Goal: Transaction & Acquisition: Purchase product/service

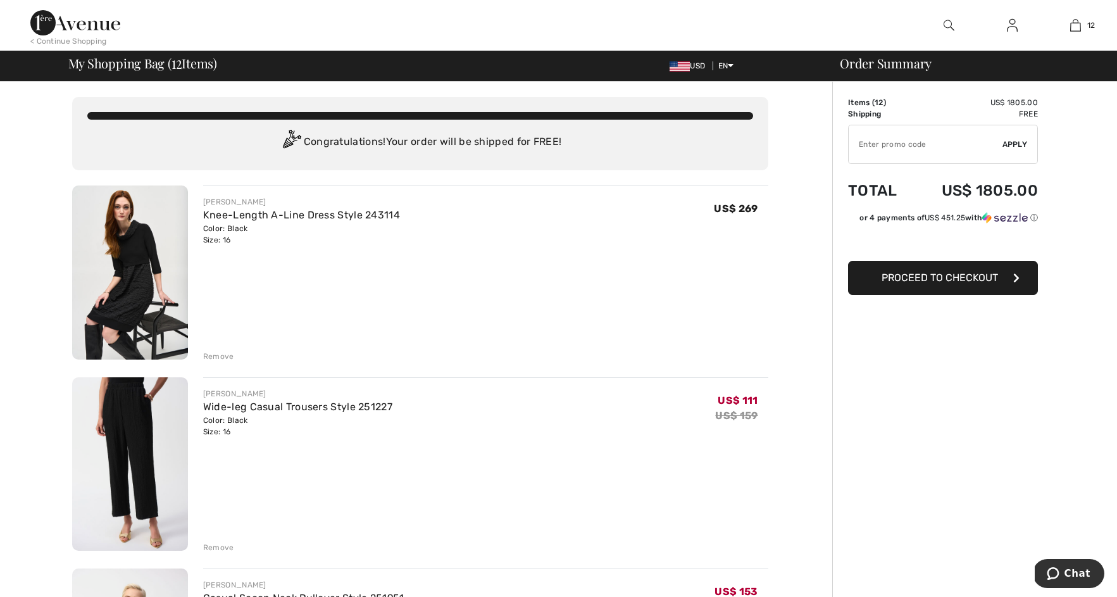
click at [904, 146] on input "TEXT" at bounding box center [926, 144] width 154 height 38
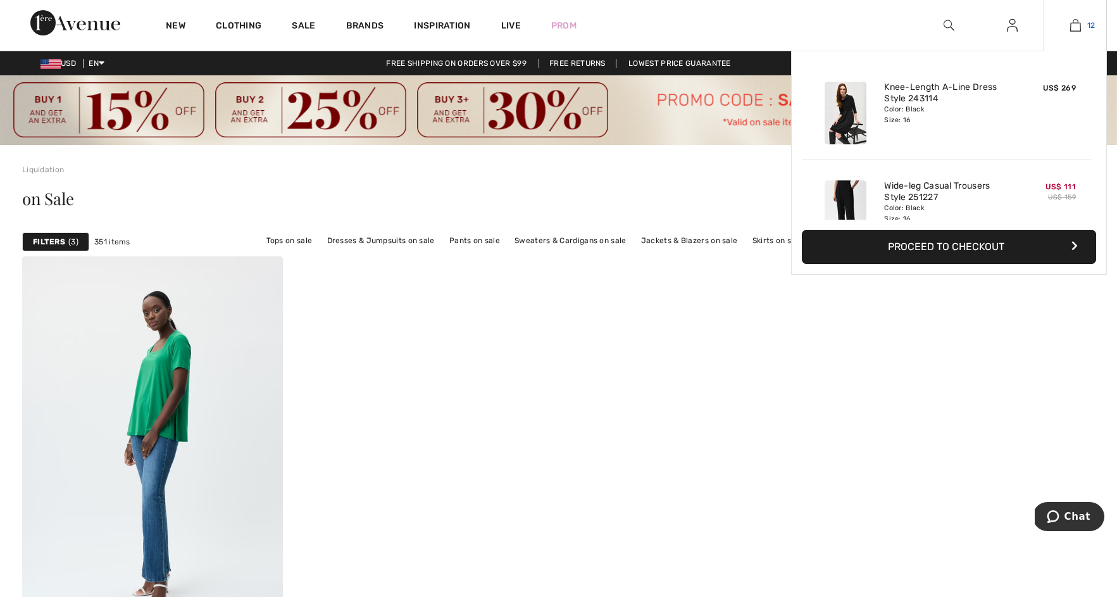
click at [1080, 27] on link "12" at bounding box center [1075, 25] width 62 height 15
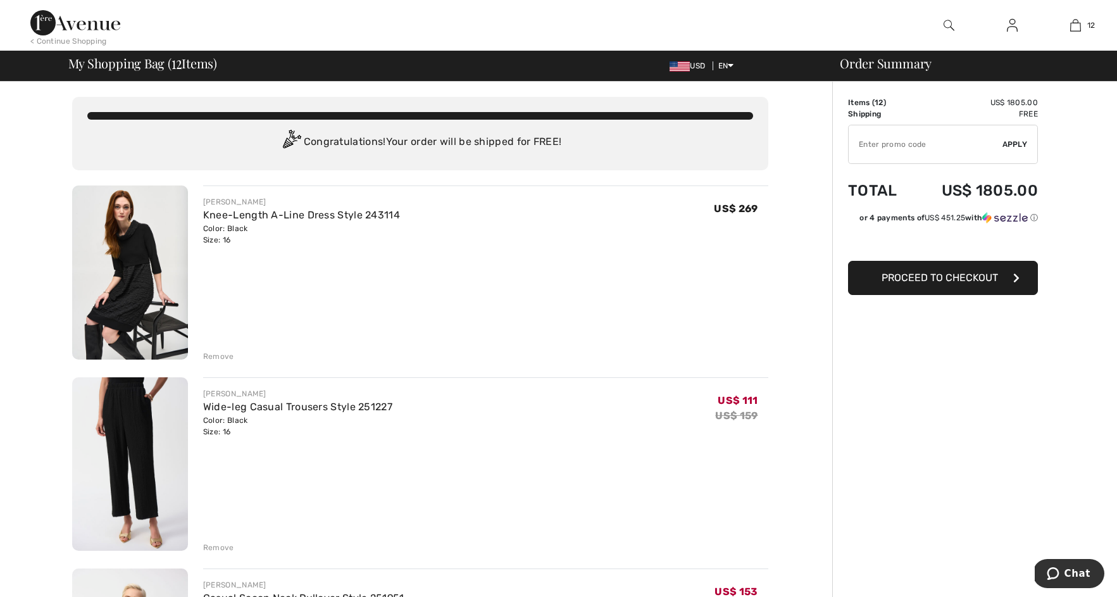
click at [873, 156] on input "TEXT" at bounding box center [926, 144] width 154 height 38
type input "SALEAVENUE"
click at [1004, 144] on span "Apply" at bounding box center [1014, 144] width 25 height 11
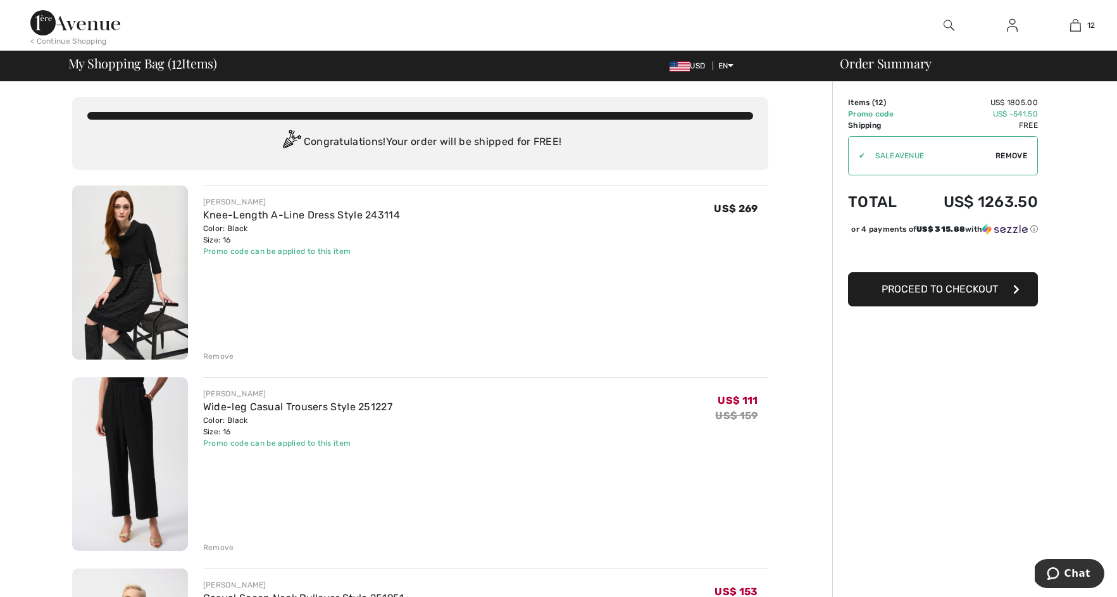
click at [140, 266] on img at bounding box center [130, 272] width 116 height 174
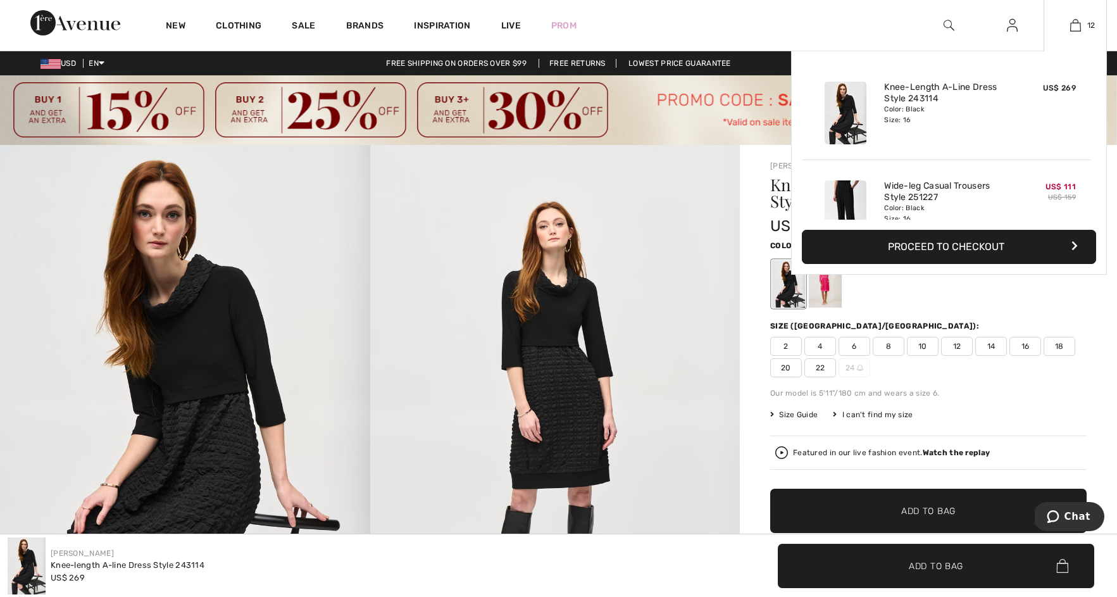
click at [1081, 33] on div "12 Added to Bag Joseph Ribkoff Knee-length A-line Dress Style 243114 US$ 269 Co…" at bounding box center [1075, 25] width 63 height 51
click at [1074, 30] on img at bounding box center [1075, 25] width 11 height 15
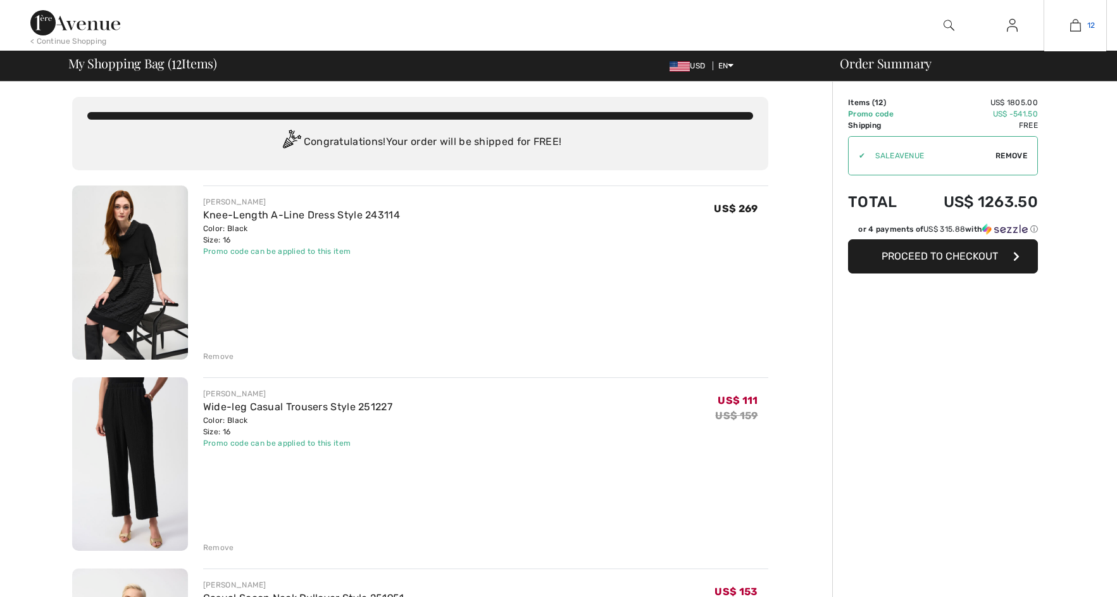
checkbox input "true"
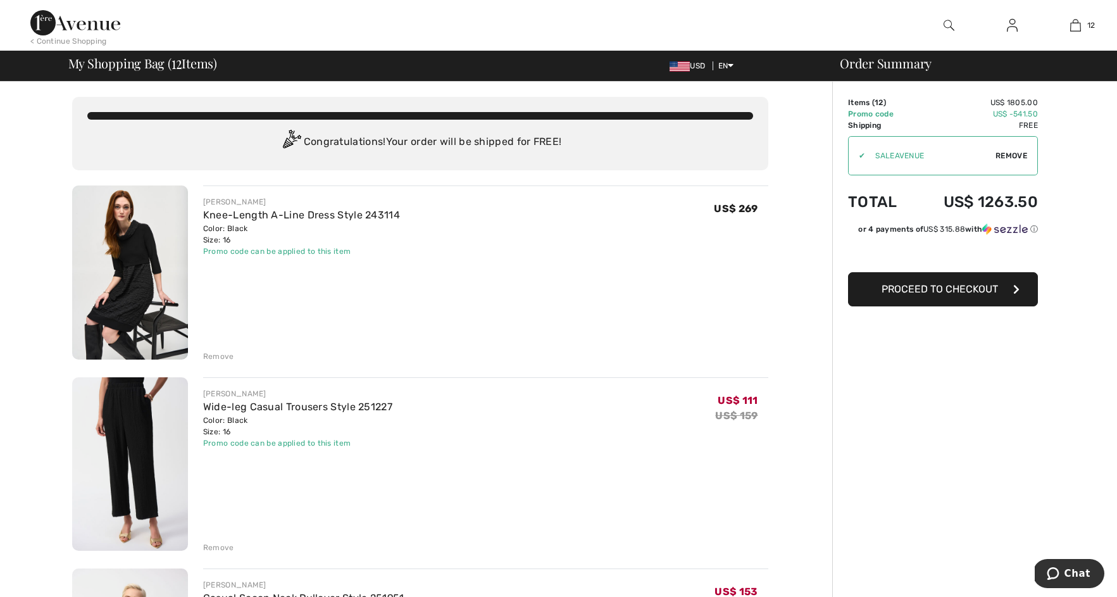
click at [208, 353] on div "Remove" at bounding box center [218, 356] width 31 height 11
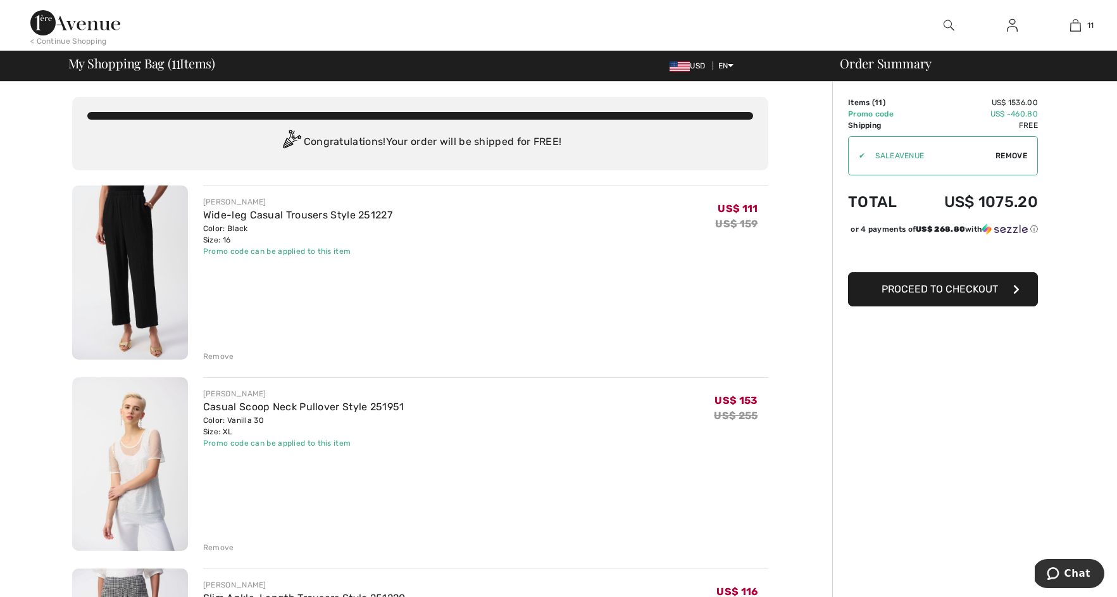
click at [224, 354] on div "Remove" at bounding box center [218, 356] width 31 height 11
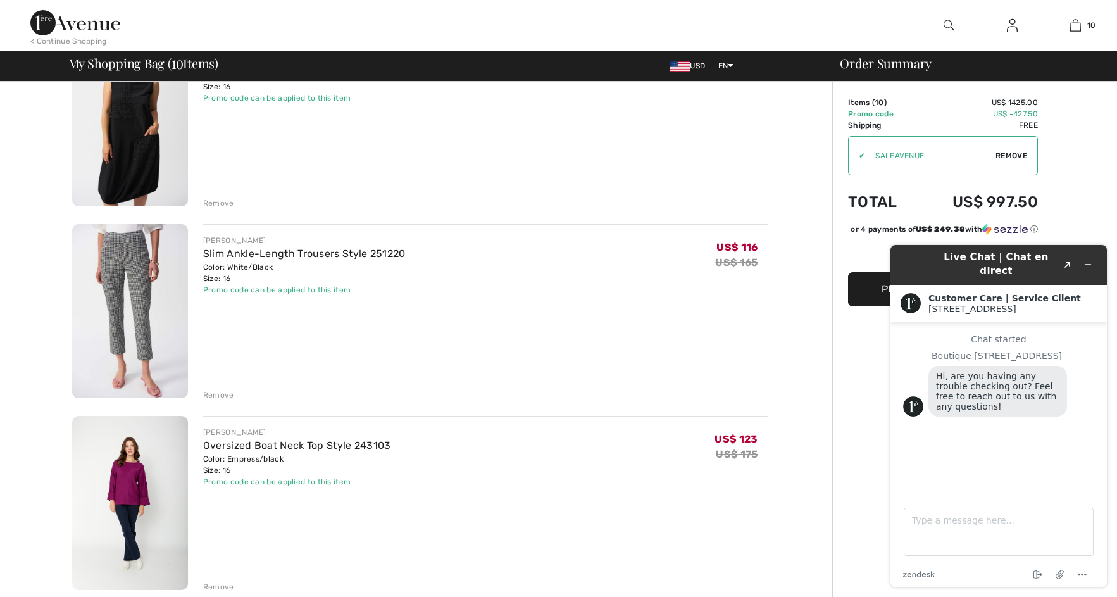
scroll to position [1323, 0]
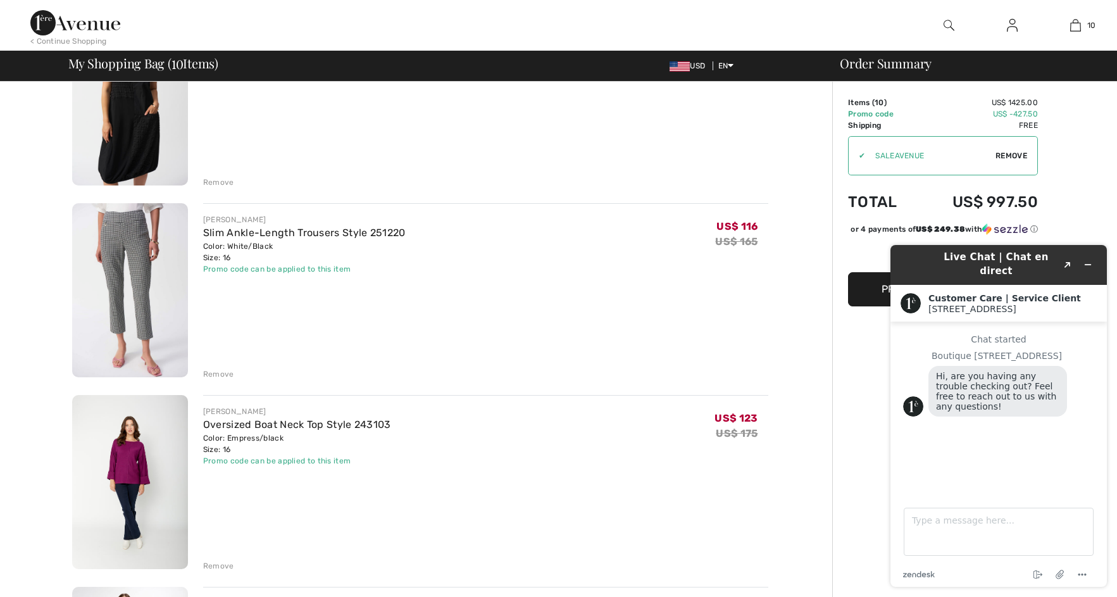
click at [211, 370] on div "Remove" at bounding box center [218, 373] width 31 height 11
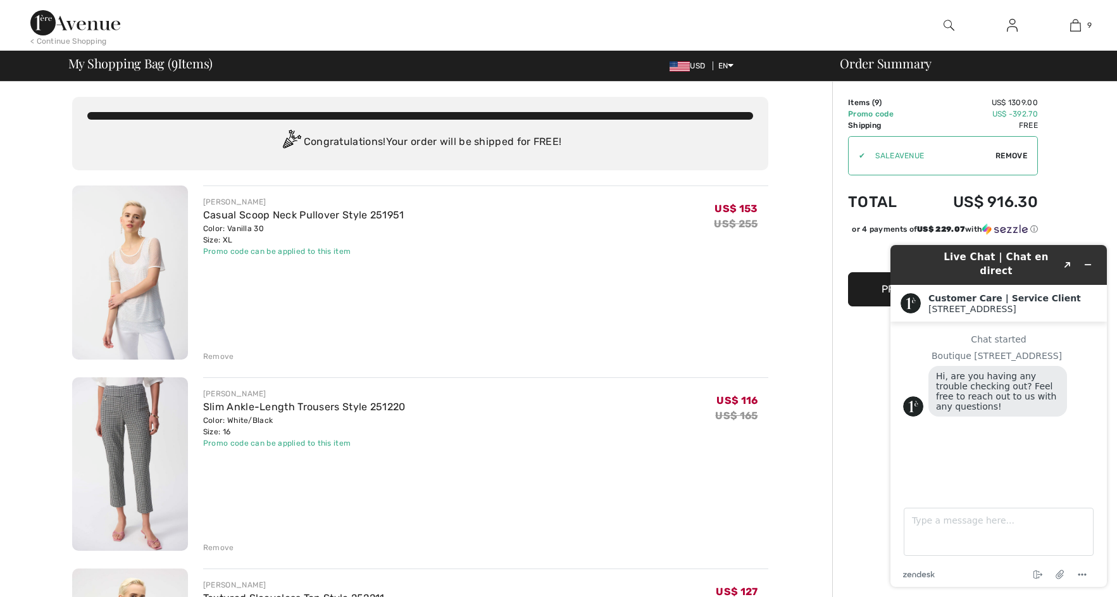
scroll to position [0, 0]
click at [1092, 260] on icon "Minimize widget" at bounding box center [1087, 264] width 9 height 9
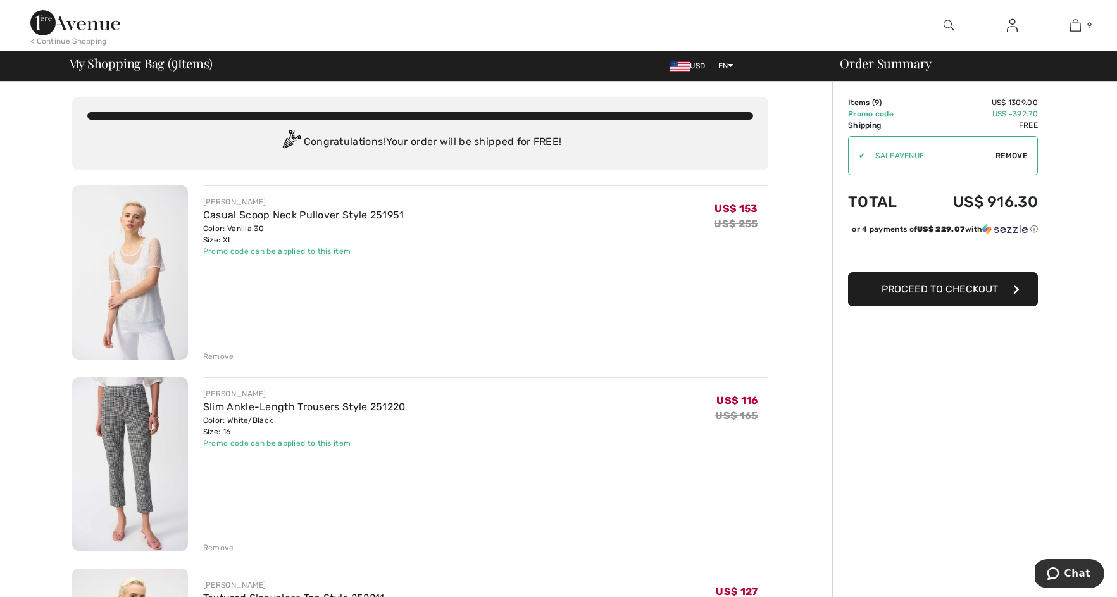
click at [225, 356] on div "Remove" at bounding box center [218, 356] width 31 height 11
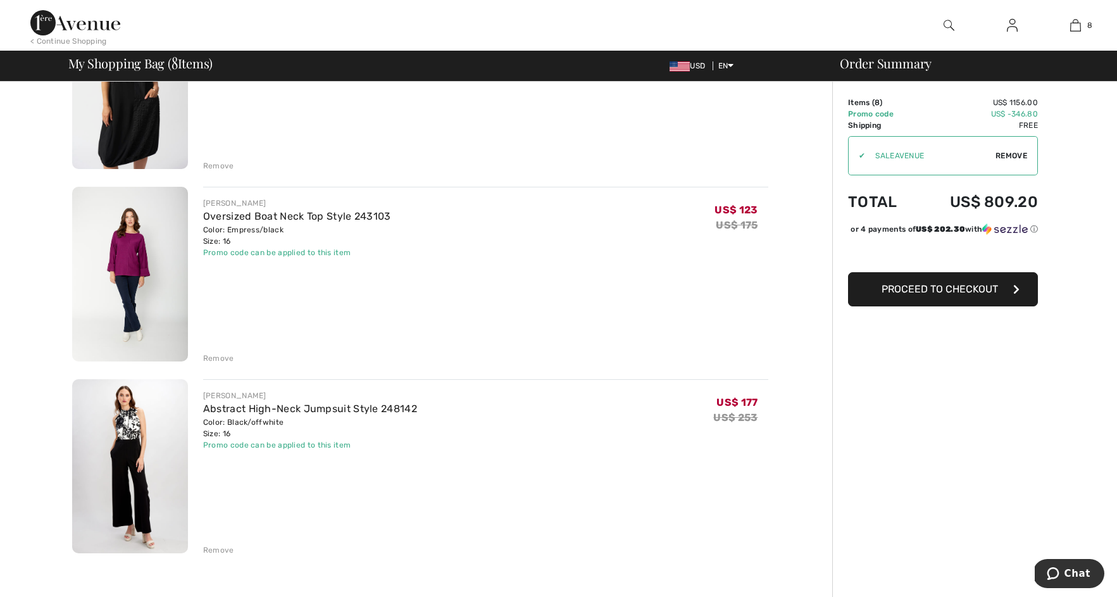
scroll to position [1150, 0]
click at [218, 350] on div "Remove" at bounding box center [218, 355] width 31 height 11
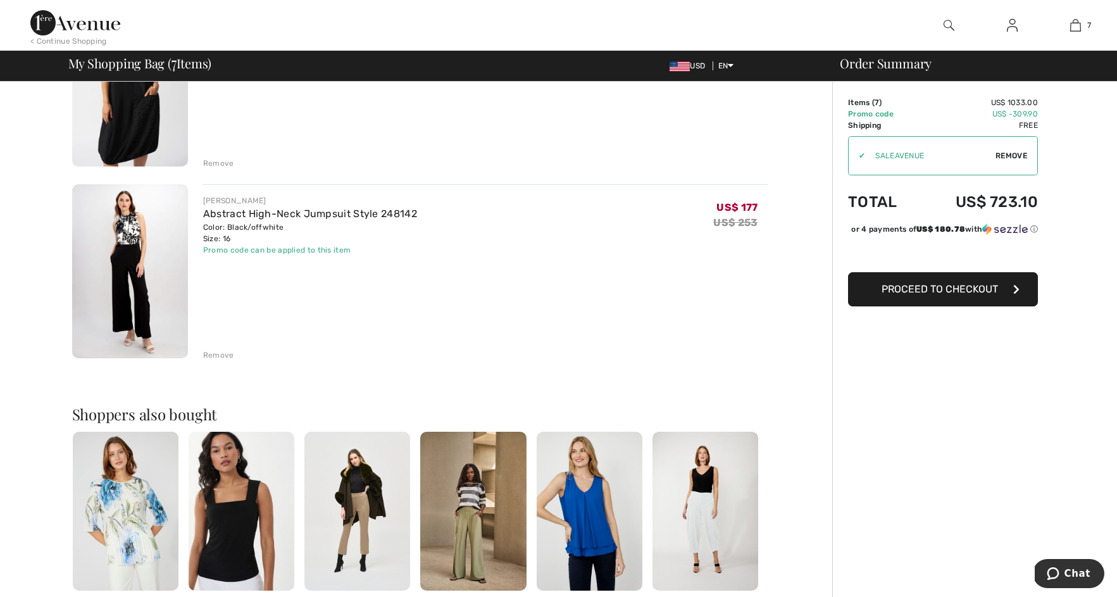
click at [153, 297] on img at bounding box center [130, 271] width 116 height 174
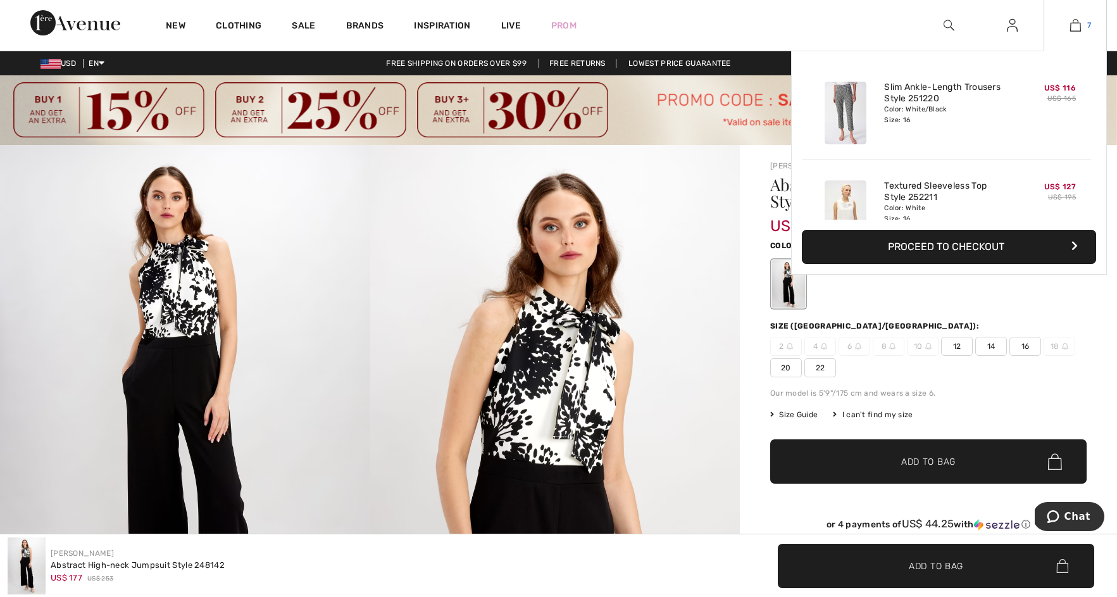
click at [1068, 32] on link "7" at bounding box center [1075, 25] width 62 height 15
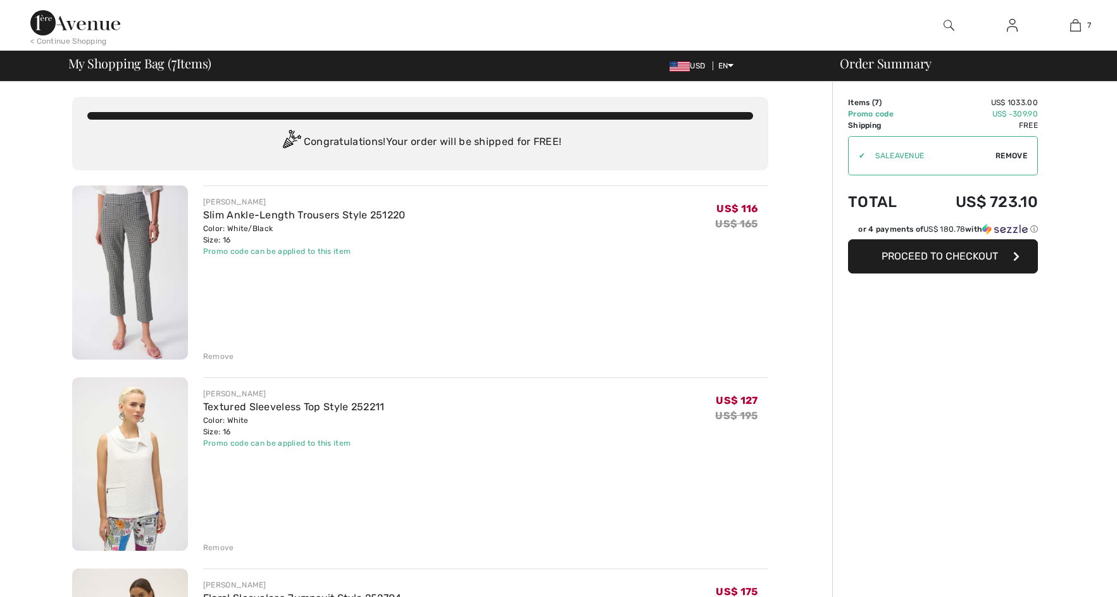
checkbox input "true"
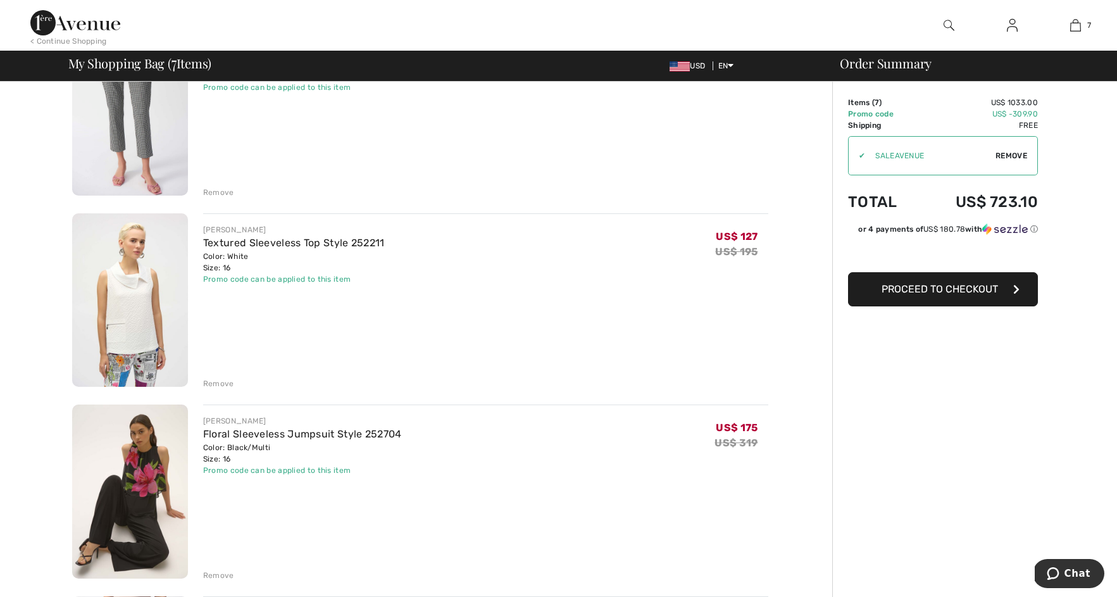
scroll to position [200, 0]
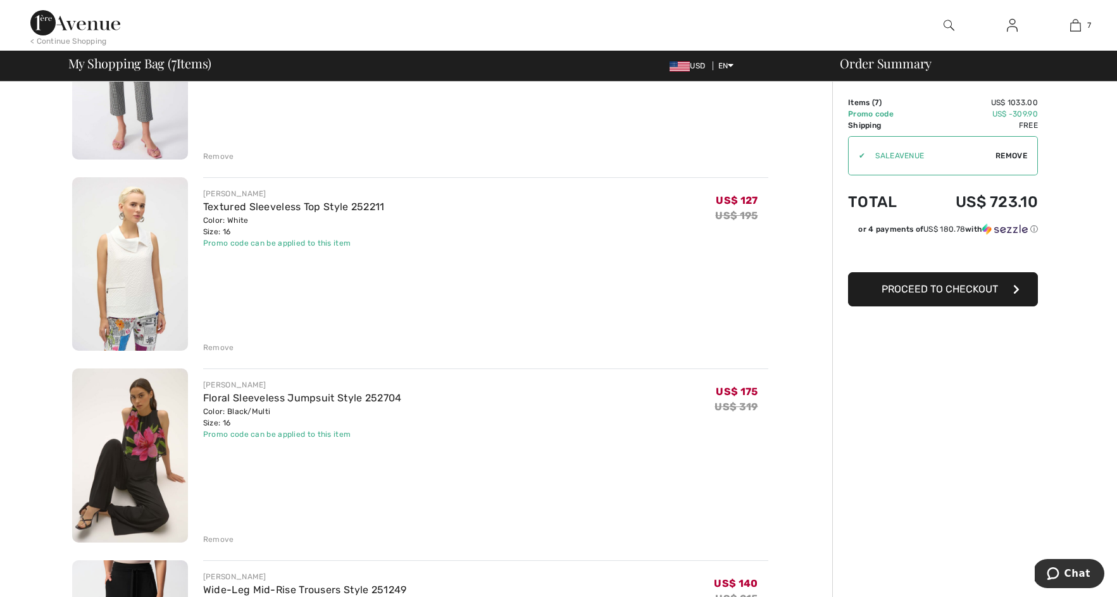
click at [146, 453] on img at bounding box center [130, 455] width 116 height 174
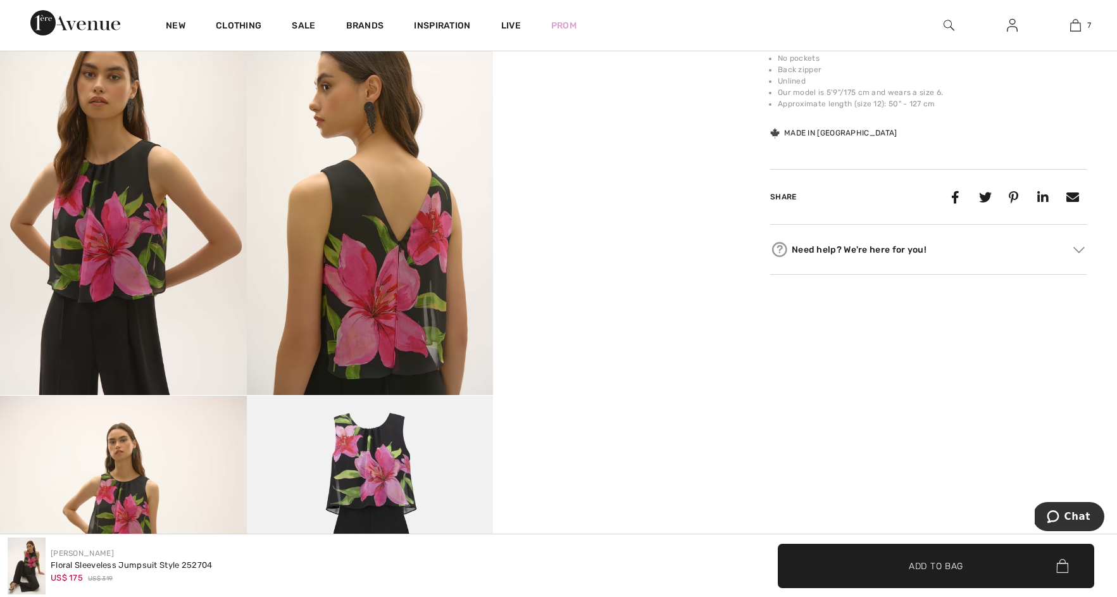
scroll to position [675, 0]
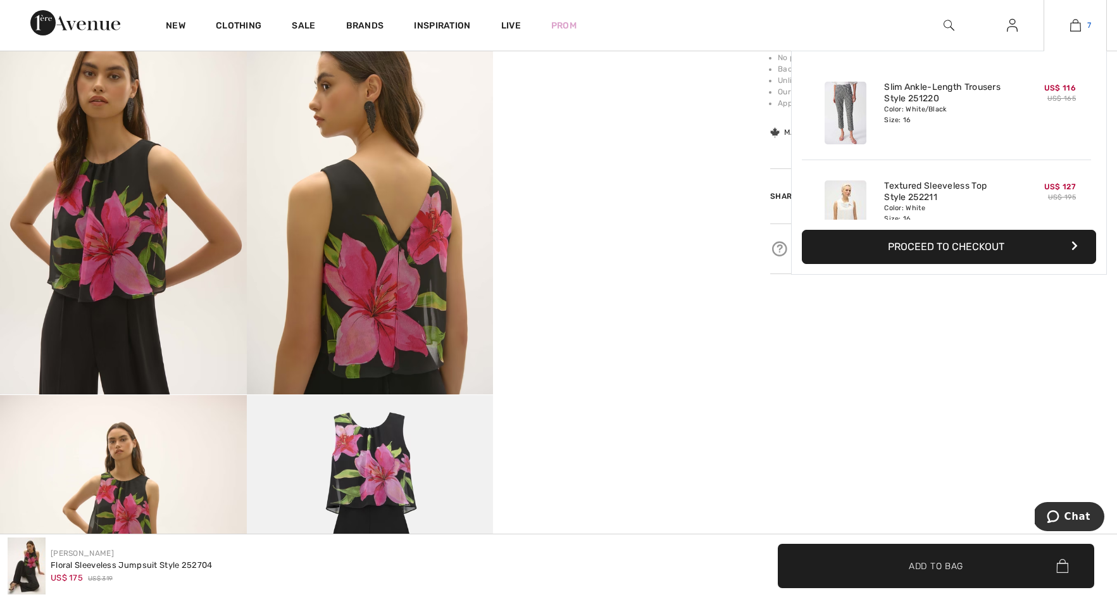
click at [1080, 27] on img at bounding box center [1075, 25] width 11 height 15
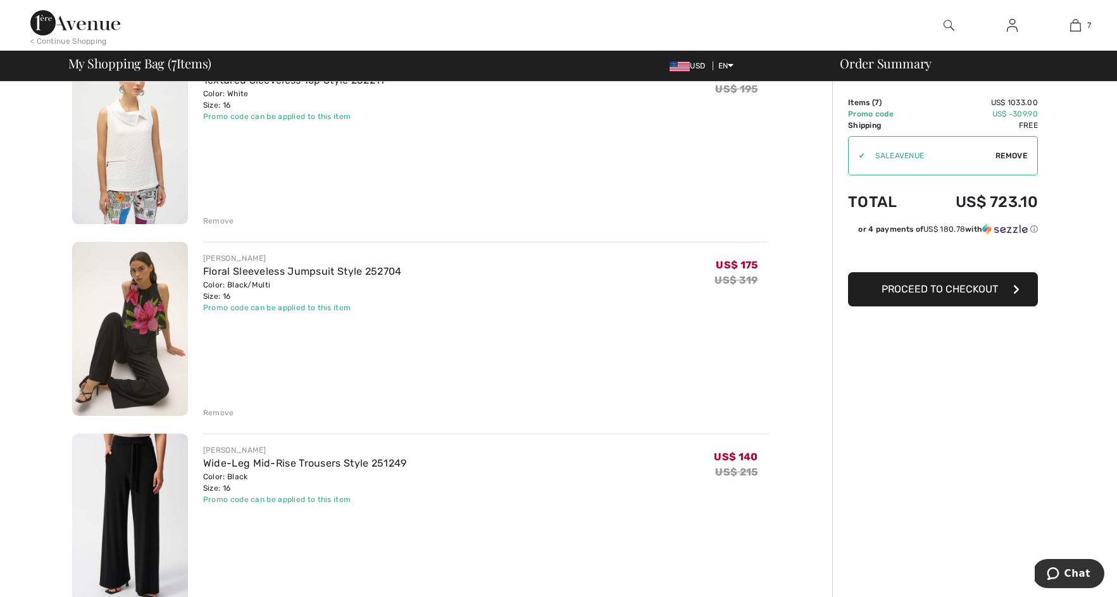
scroll to position [336, 0]
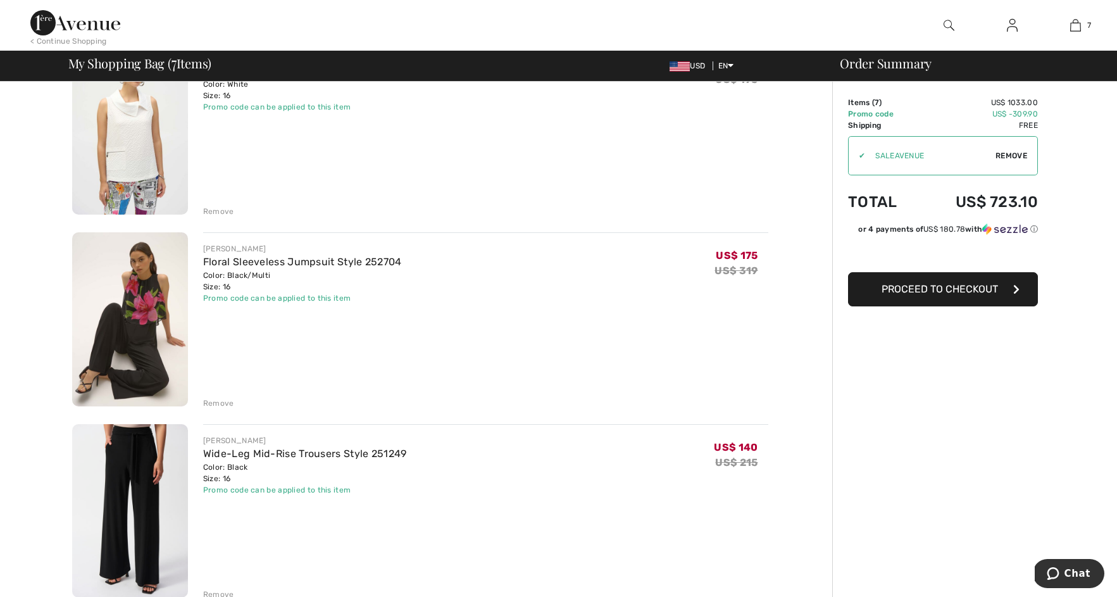
click at [209, 397] on div "Remove" at bounding box center [218, 402] width 31 height 11
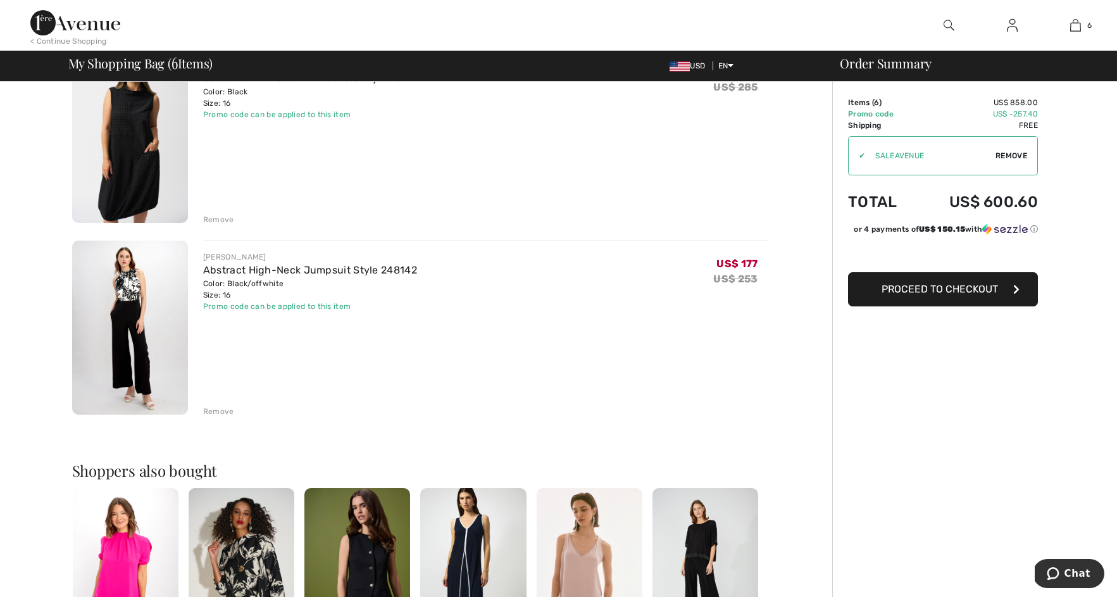
scroll to position [895, 0]
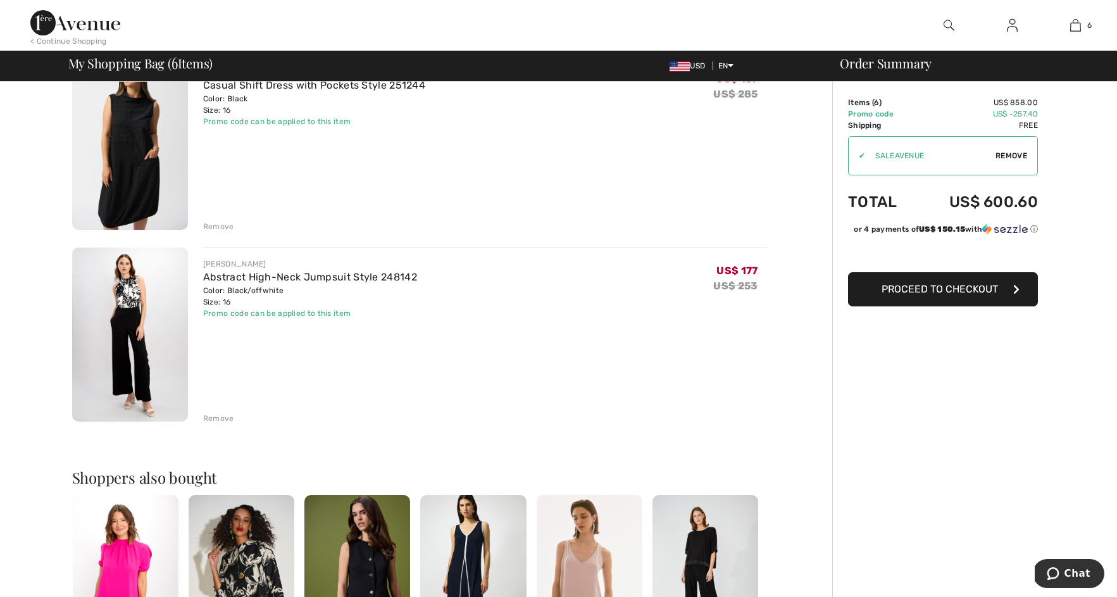
click at [211, 416] on div "Remove" at bounding box center [218, 418] width 31 height 11
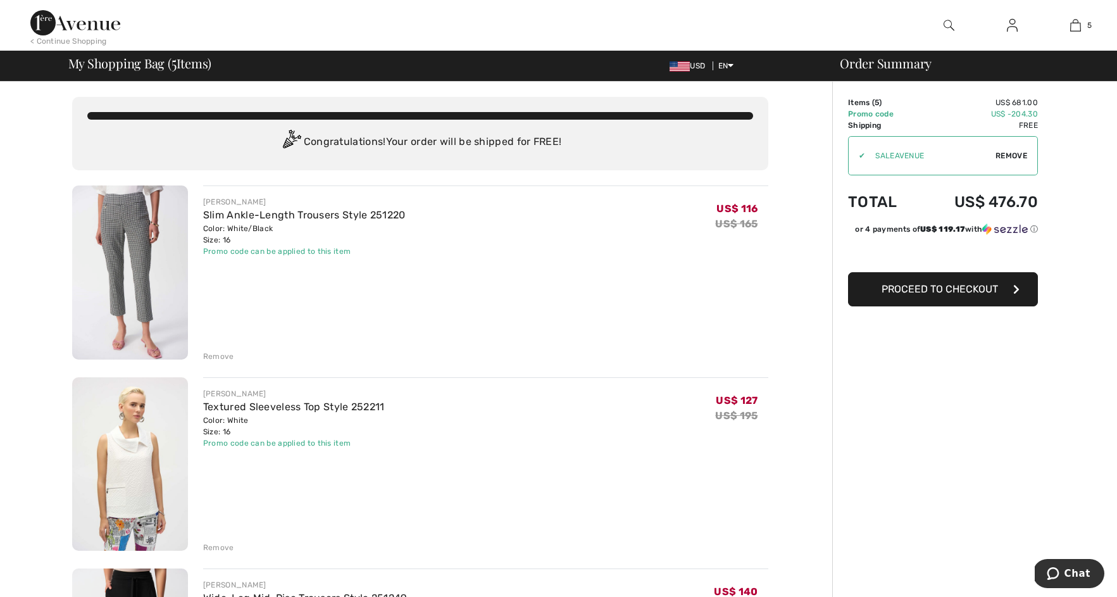
scroll to position [0, 0]
click at [945, 291] on span "Proceed to Checkout" at bounding box center [940, 289] width 116 height 12
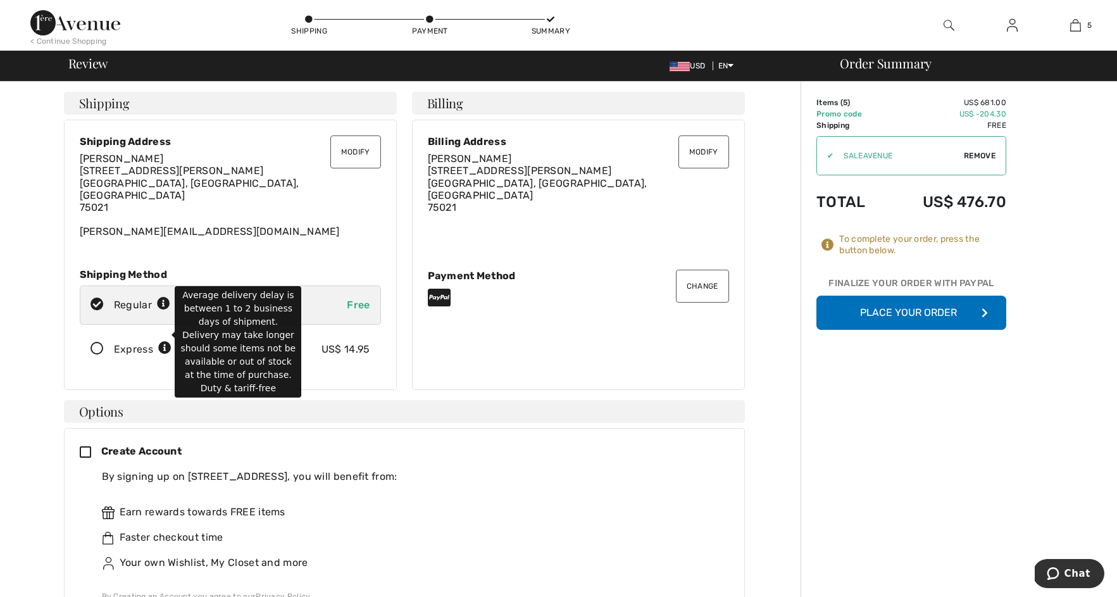
click at [168, 342] on icon at bounding box center [164, 348] width 13 height 13
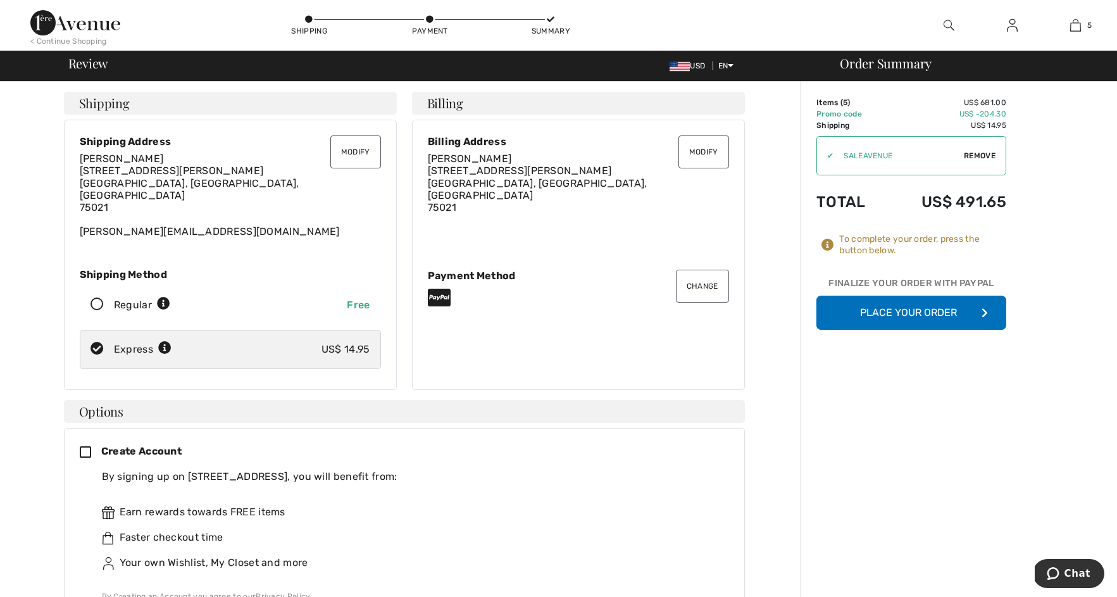
click at [96, 298] on icon at bounding box center [97, 304] width 34 height 13
radio input "true"
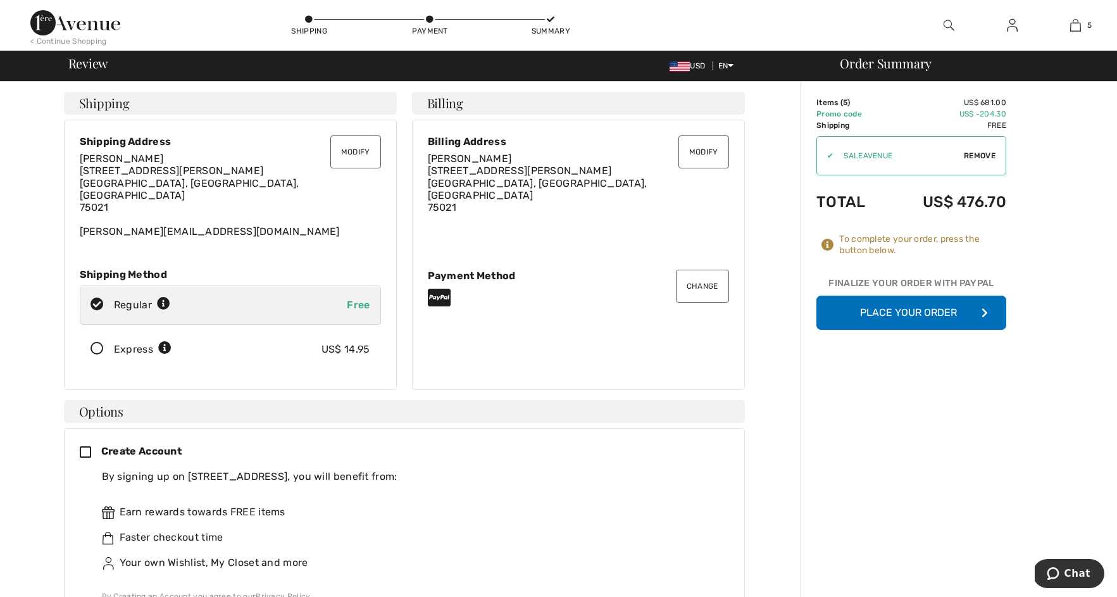
drag, startPoint x: 895, startPoint y: 309, endPoint x: 826, endPoint y: 511, distance: 213.5
click at [87, 446] on icon at bounding box center [91, 452] width 22 height 13
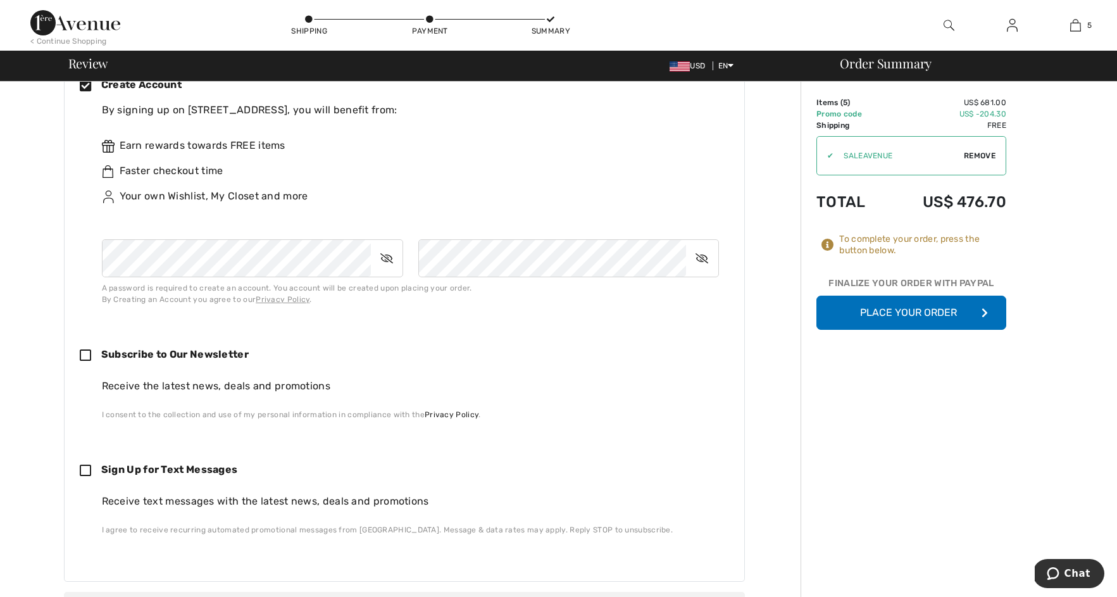
scroll to position [321, 0]
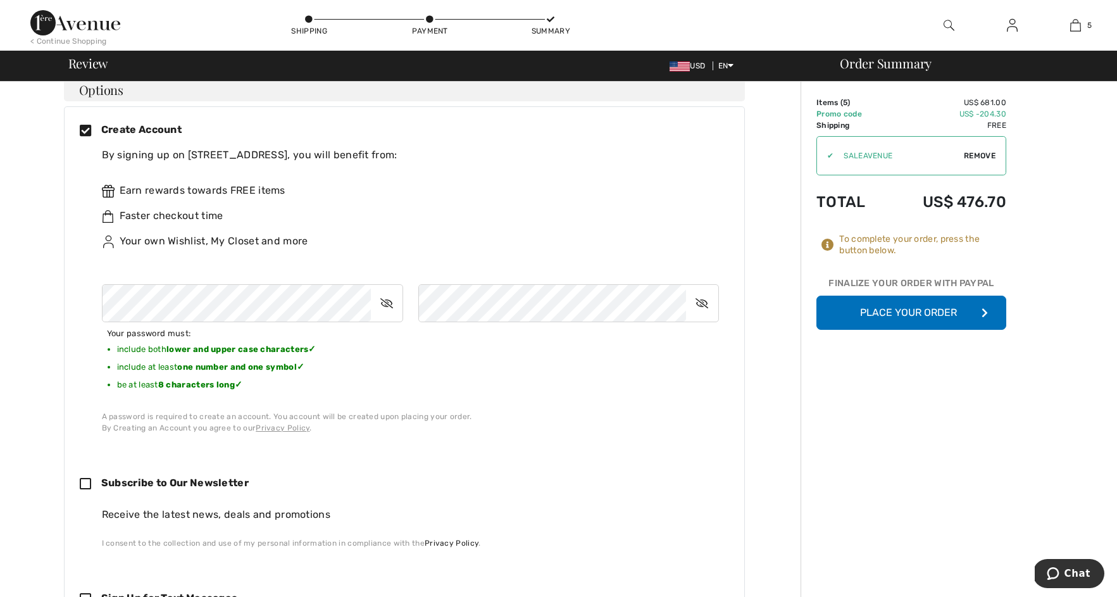
click at [622, 347] on div "Your password must: include both lower and upper case characters ✓ include at l…" at bounding box center [410, 353] width 617 height 138
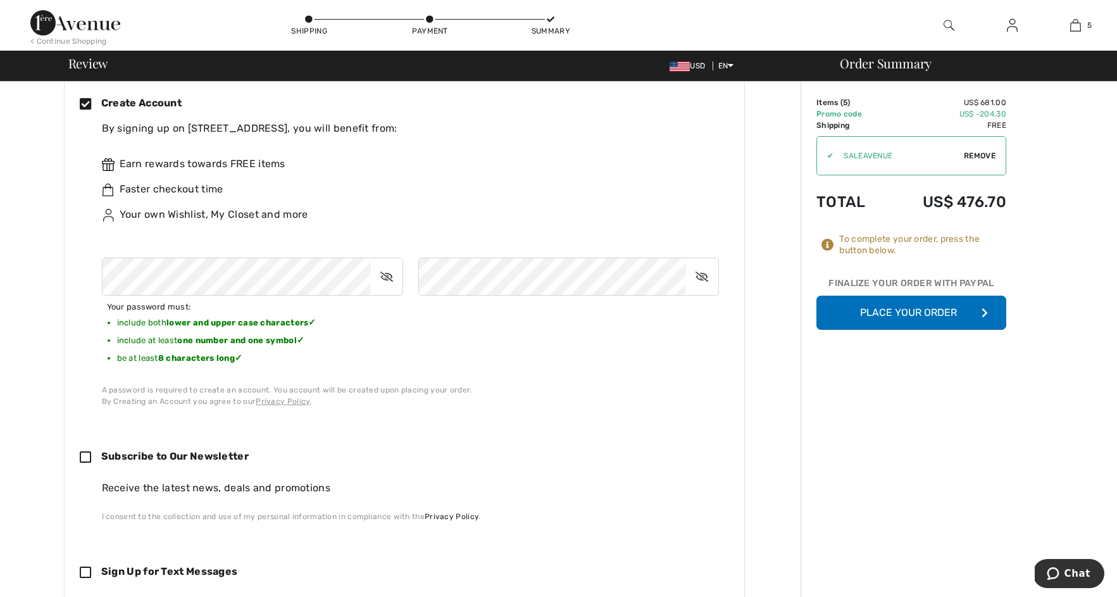
scroll to position [348, 0]
click at [389, 262] on icon at bounding box center [387, 276] width 32 height 29
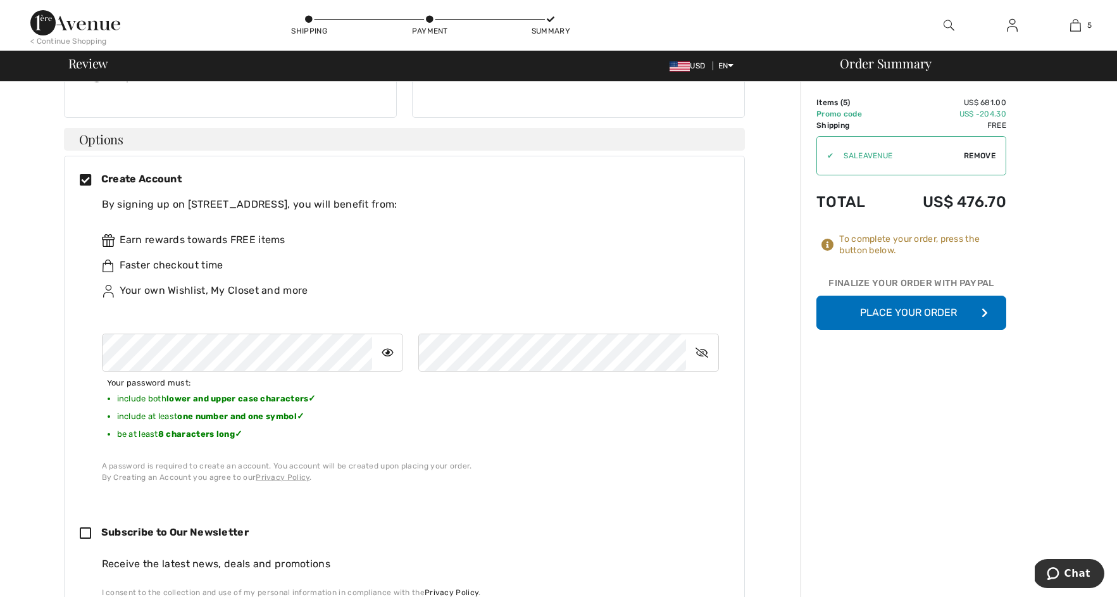
scroll to position [258, 0]
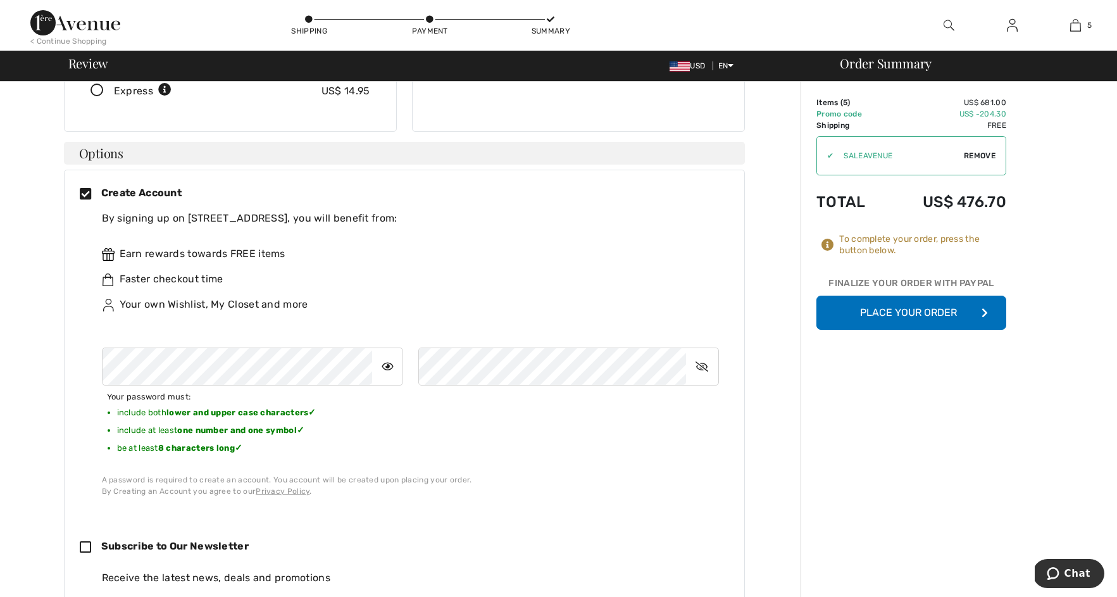
click at [890, 310] on button "Place Your Order" at bounding box center [911, 313] width 190 height 34
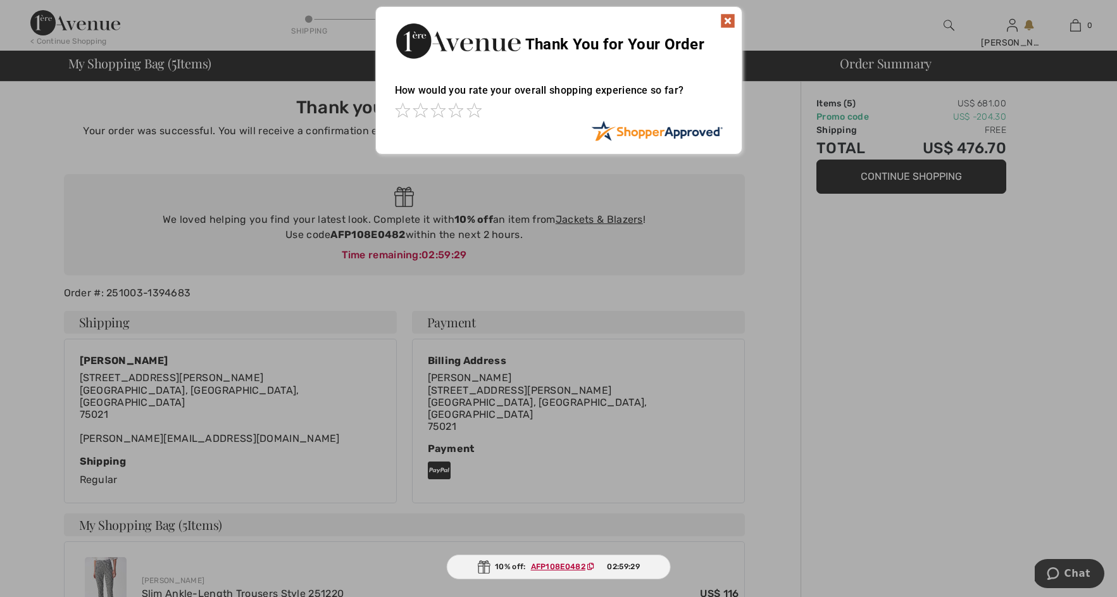
click at [724, 23] on img at bounding box center [727, 20] width 15 height 15
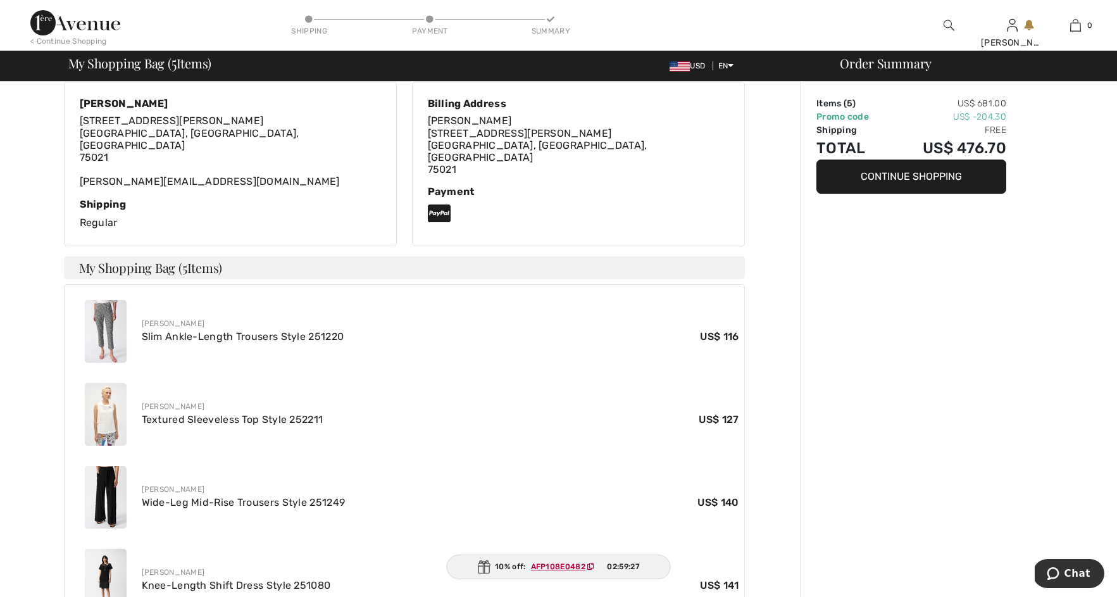
scroll to position [284, 0]
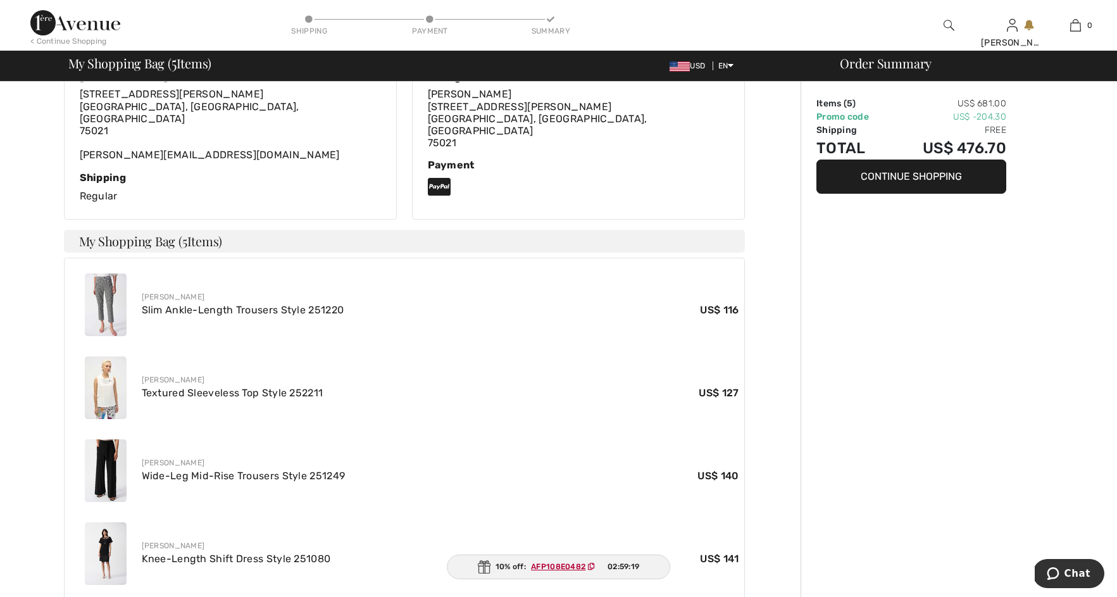
click at [547, 568] on ins "AFP108E0482" at bounding box center [558, 566] width 54 height 9
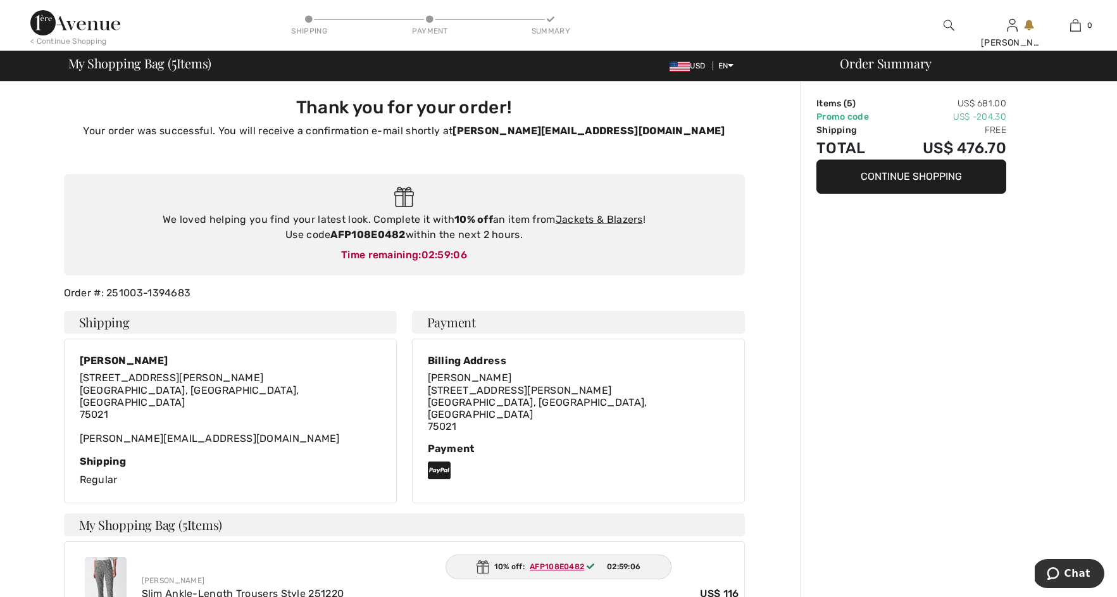
scroll to position [0, 0]
click at [583, 222] on link "Jackets & Blazers" at bounding box center [599, 219] width 87 height 12
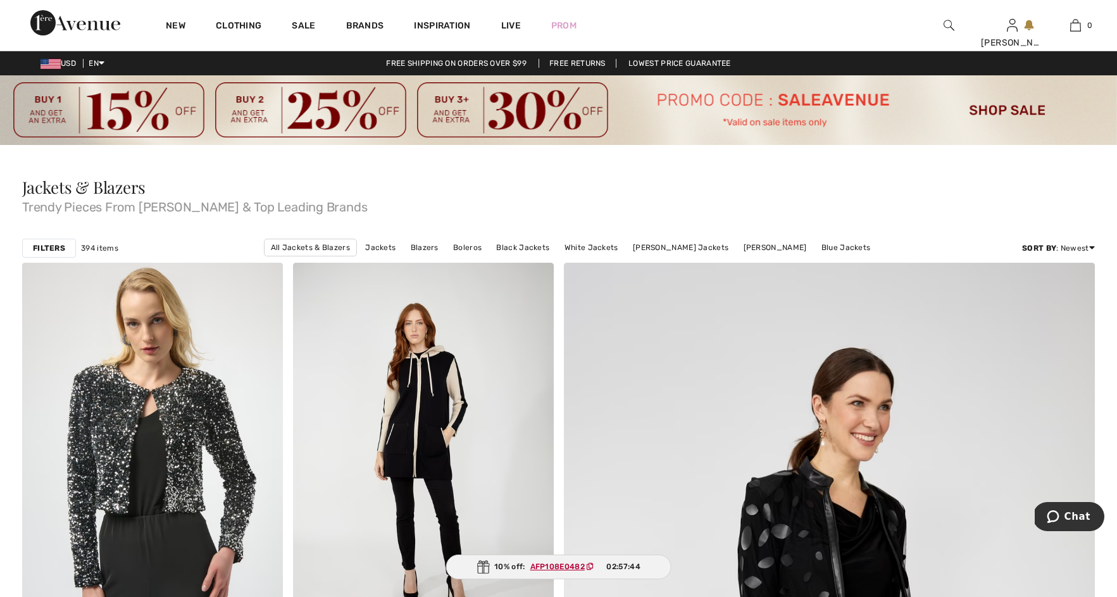
click at [49, 250] on strong "Filters" at bounding box center [49, 247] width 32 height 11
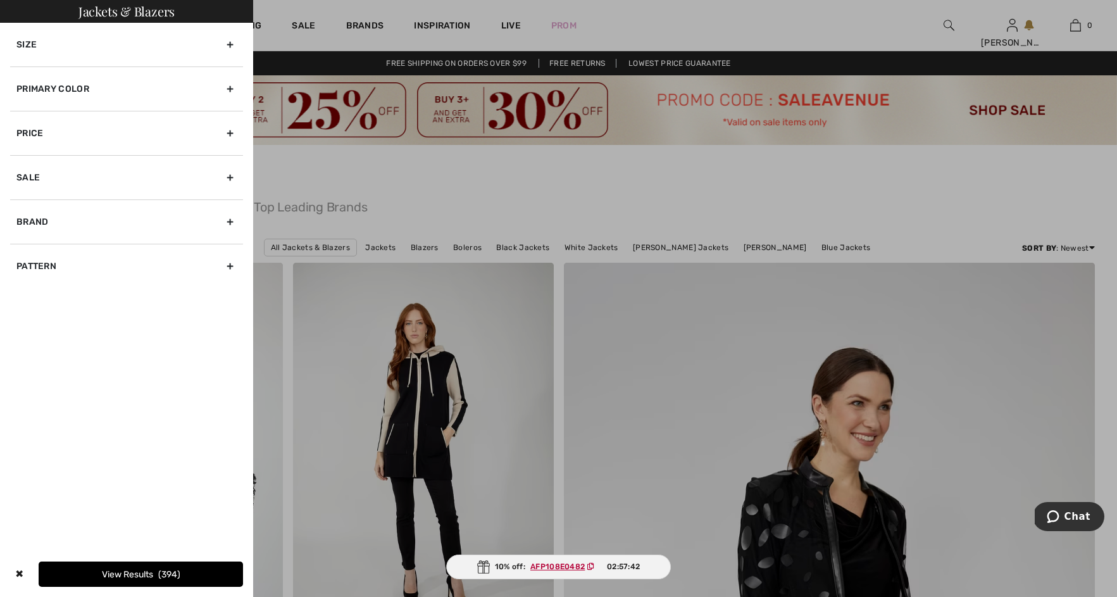
click at [64, 39] on div "Size" at bounding box center [126, 45] width 233 height 44
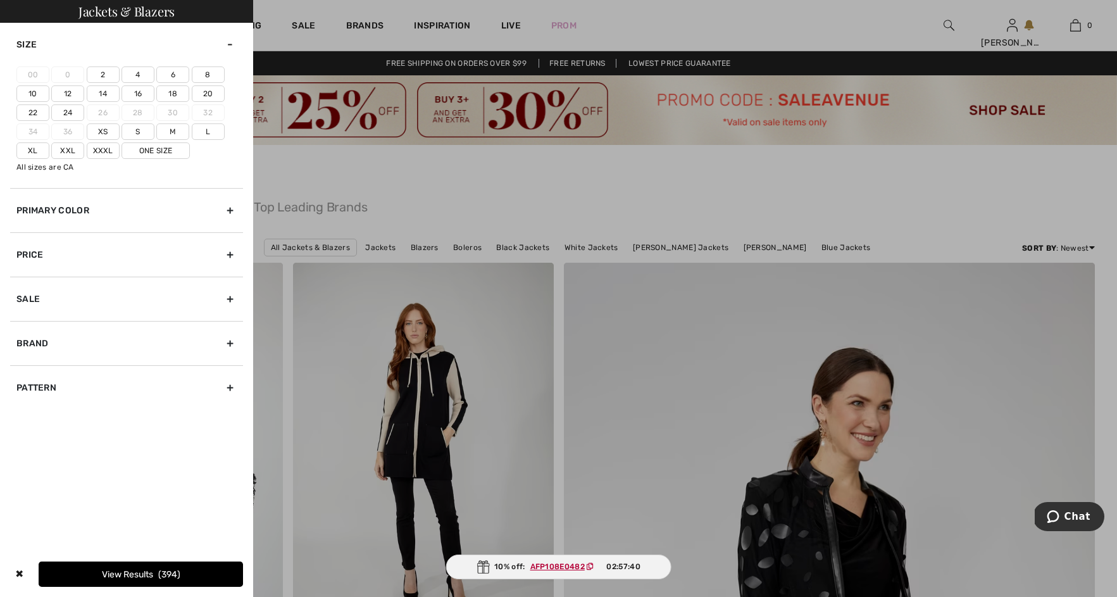
click at [39, 145] on label "Xl" at bounding box center [32, 150] width 33 height 16
click at [0, 0] on input"] "Xl" at bounding box center [0, 0] width 0 height 0
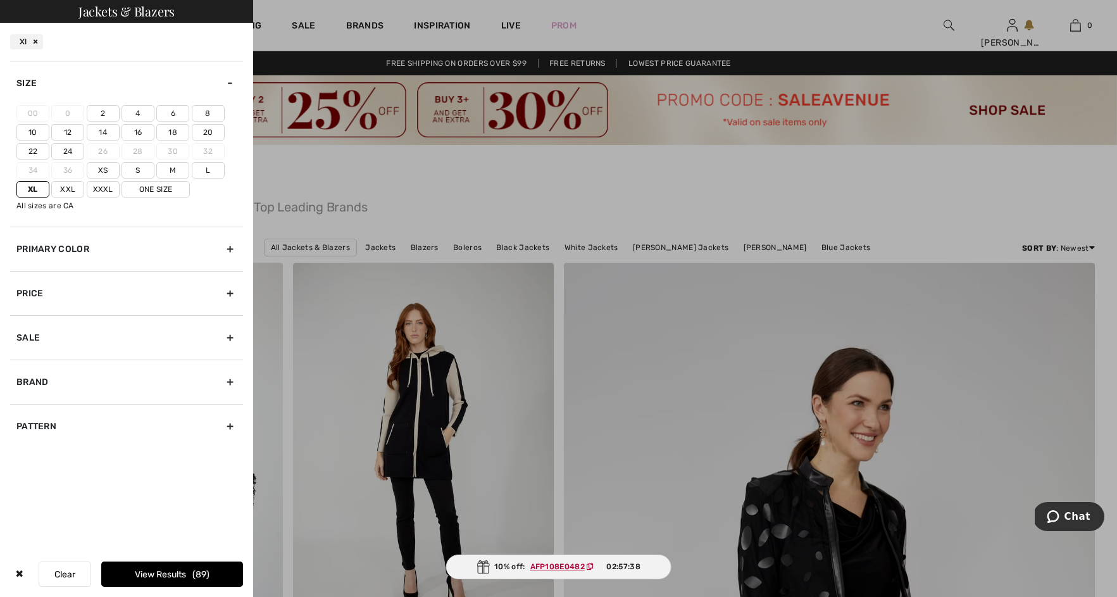
click at [134, 130] on label "16" at bounding box center [138, 132] width 33 height 16
click at [0, 0] on input"] "16" at bounding box center [0, 0] width 0 height 0
click at [398, 203] on div at bounding box center [558, 298] width 1117 height 597
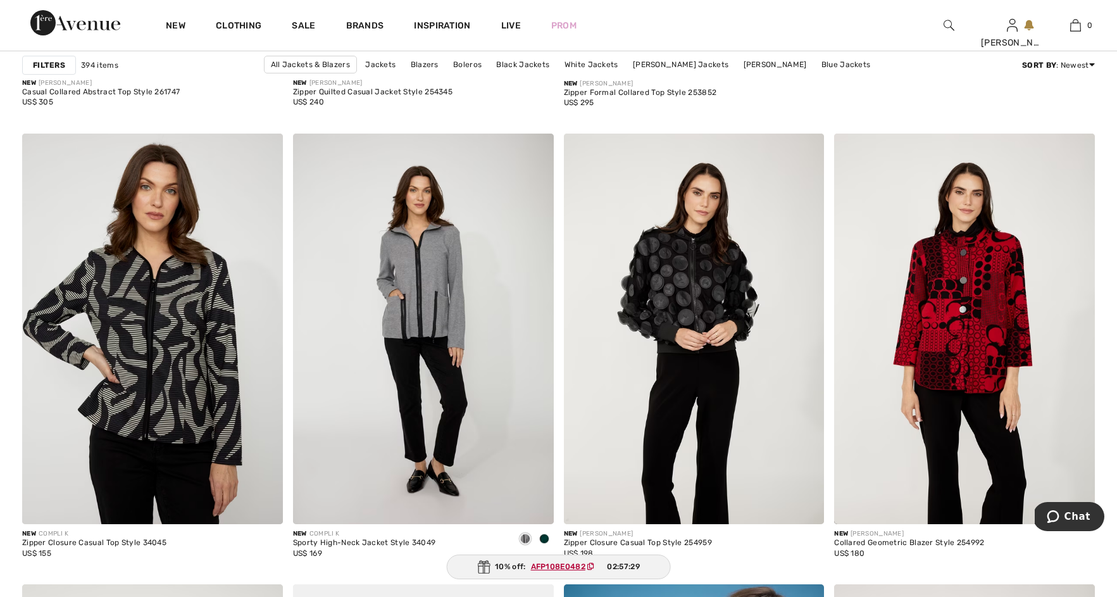
scroll to position [1075, 0]
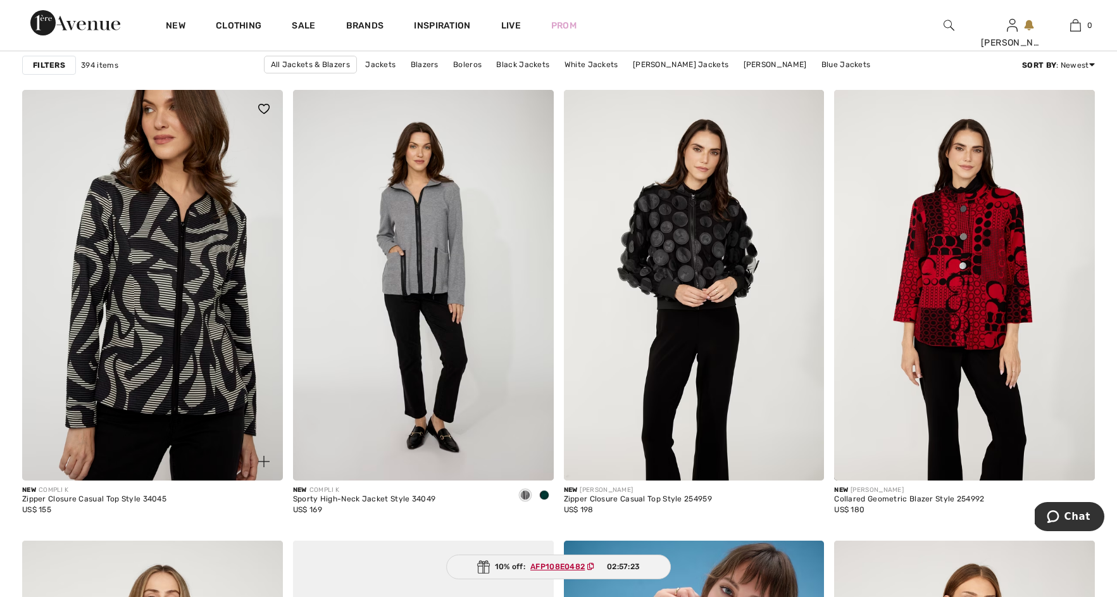
click at [122, 355] on img at bounding box center [152, 285] width 261 height 391
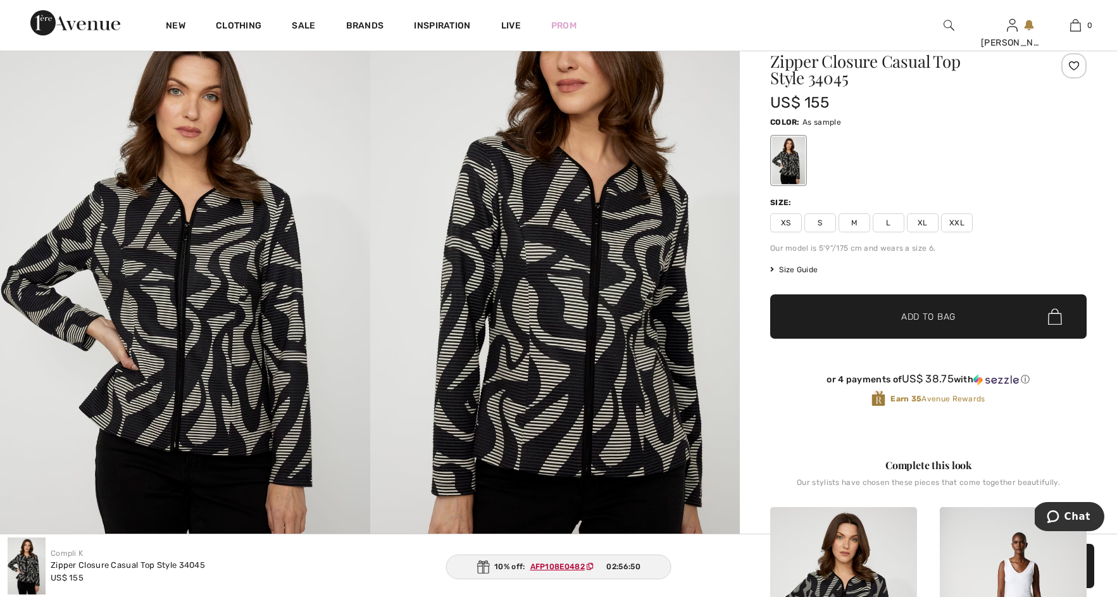
scroll to position [99, 0]
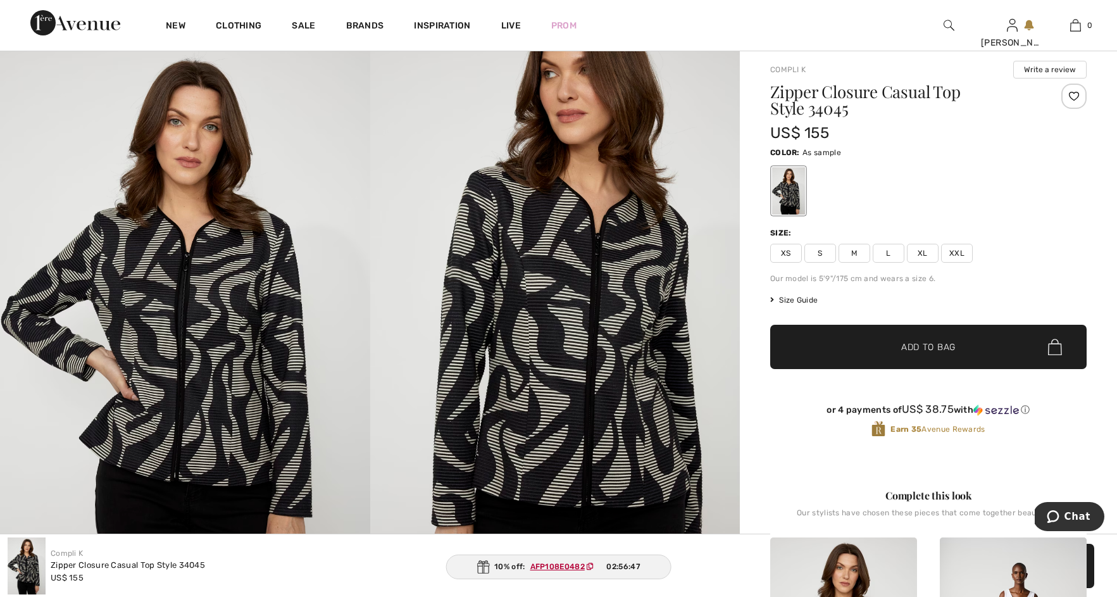
click at [928, 260] on span "XL" at bounding box center [923, 253] width 32 height 19
click at [890, 356] on span "✔ Added to Bag Add to Bag" at bounding box center [928, 347] width 316 height 44
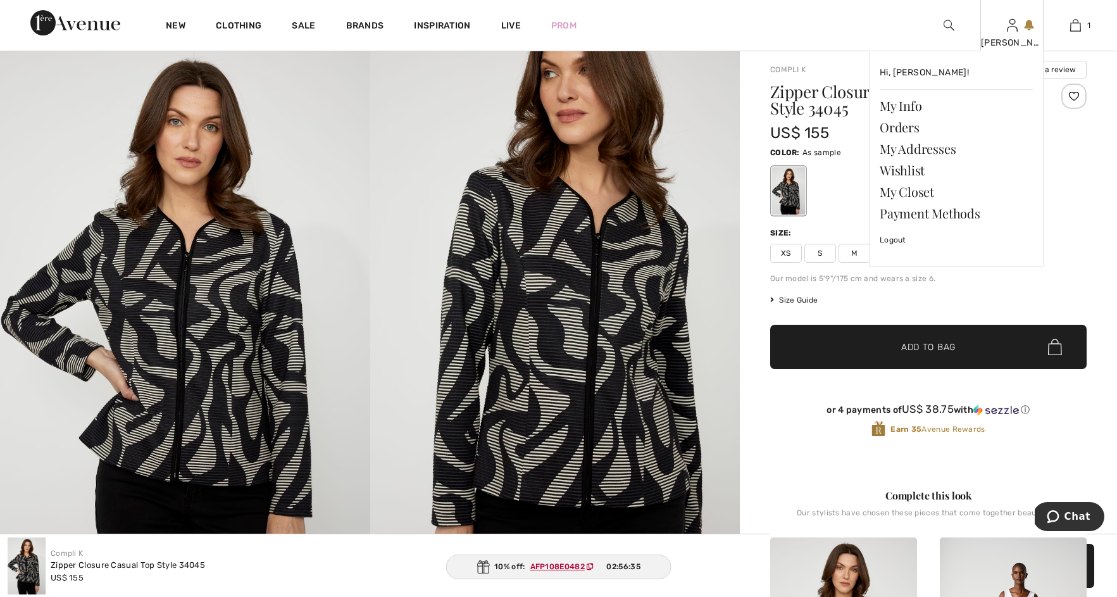
click at [1018, 26] on link at bounding box center [1012, 25] width 11 height 12
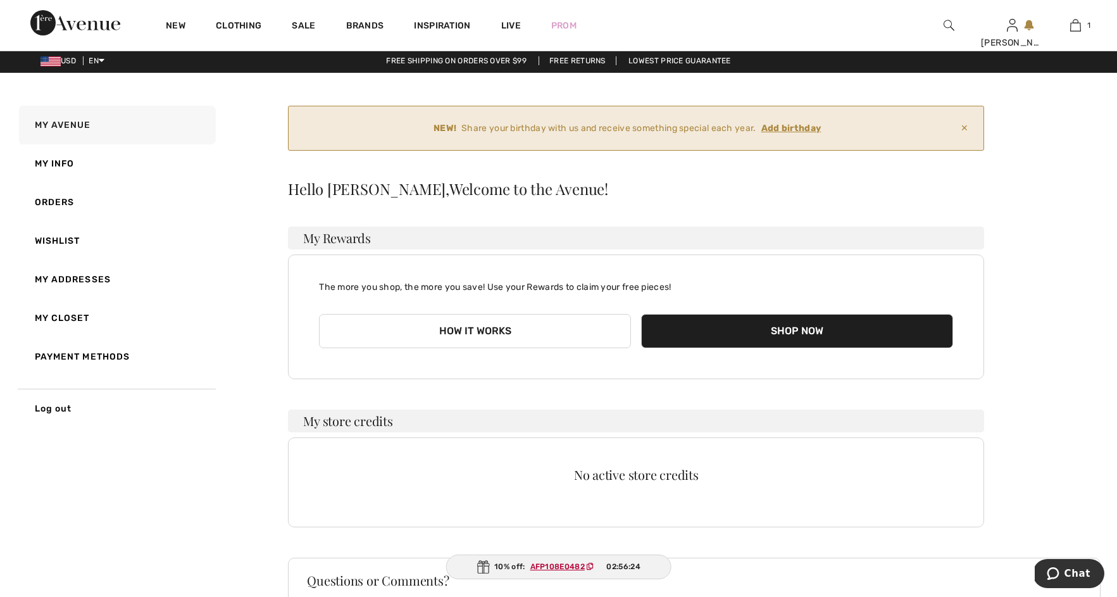
scroll to position [6, 0]
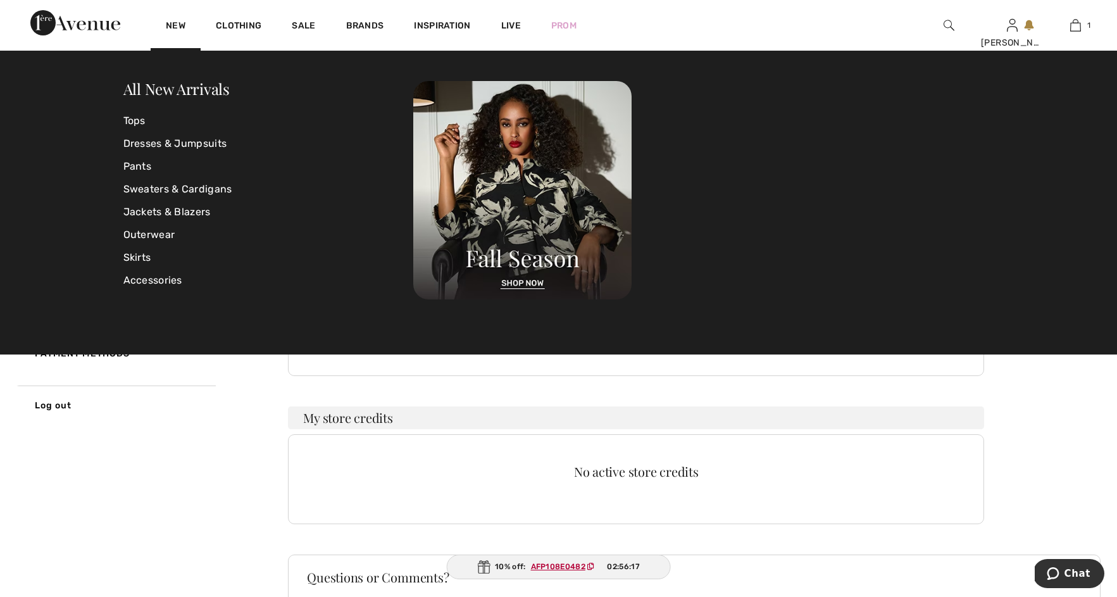
click at [181, 20] on div "New" at bounding box center [176, 25] width 50 height 51
click at [178, 27] on link "New" at bounding box center [176, 26] width 20 height 13
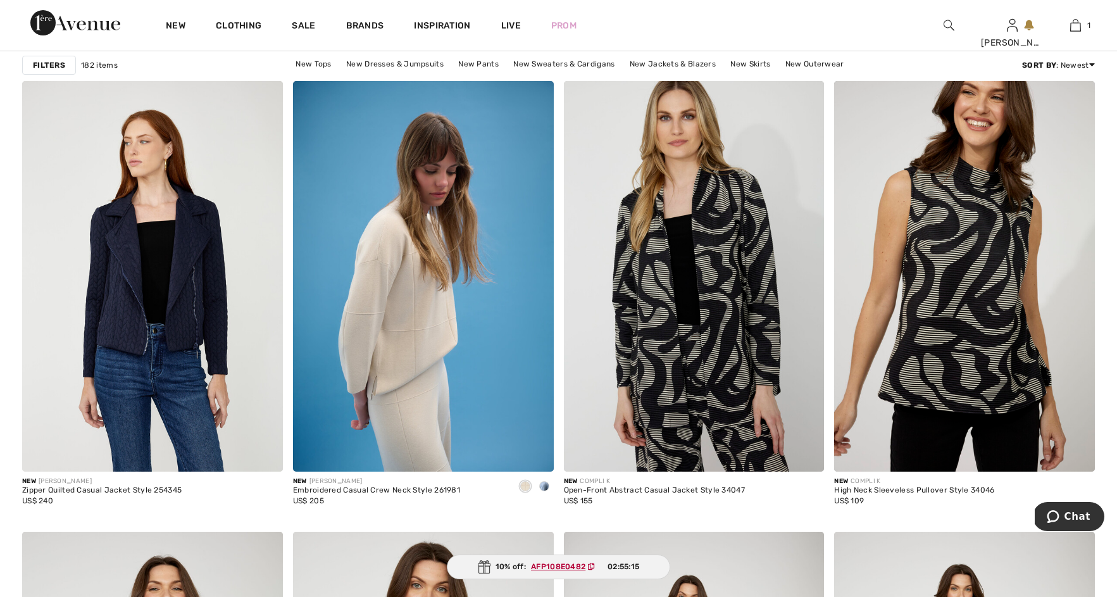
scroll to position [2636, 0]
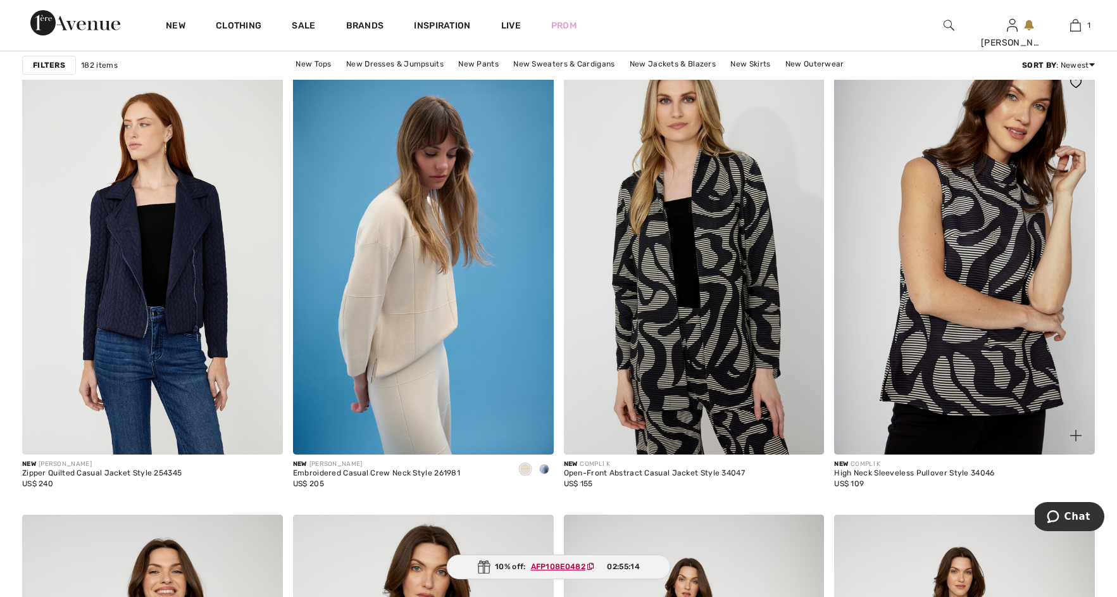
click at [940, 330] on img at bounding box center [964, 259] width 261 height 391
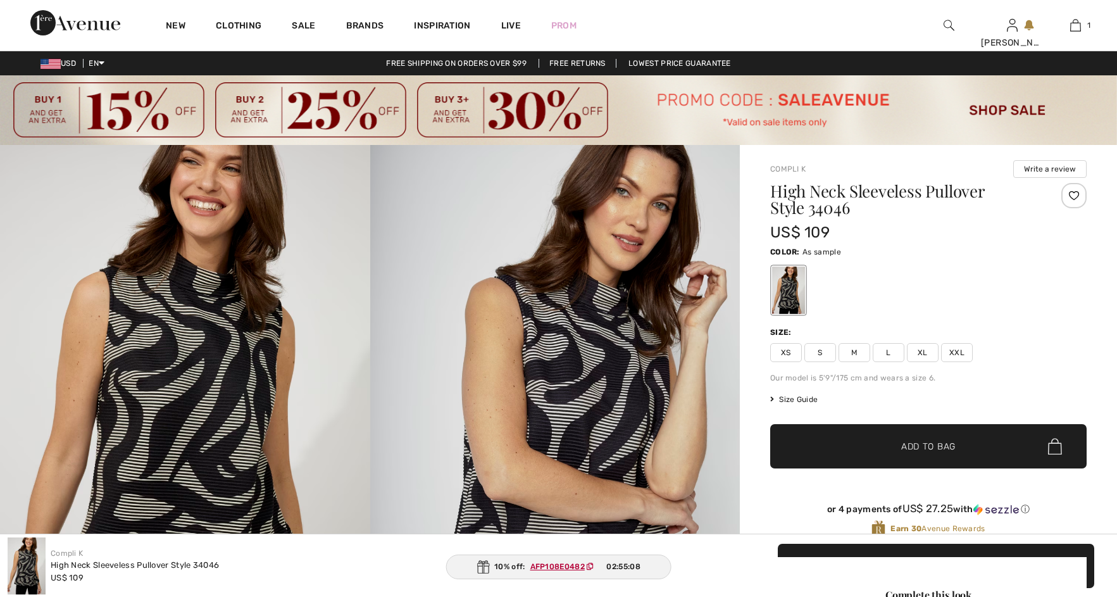
checkbox input "true"
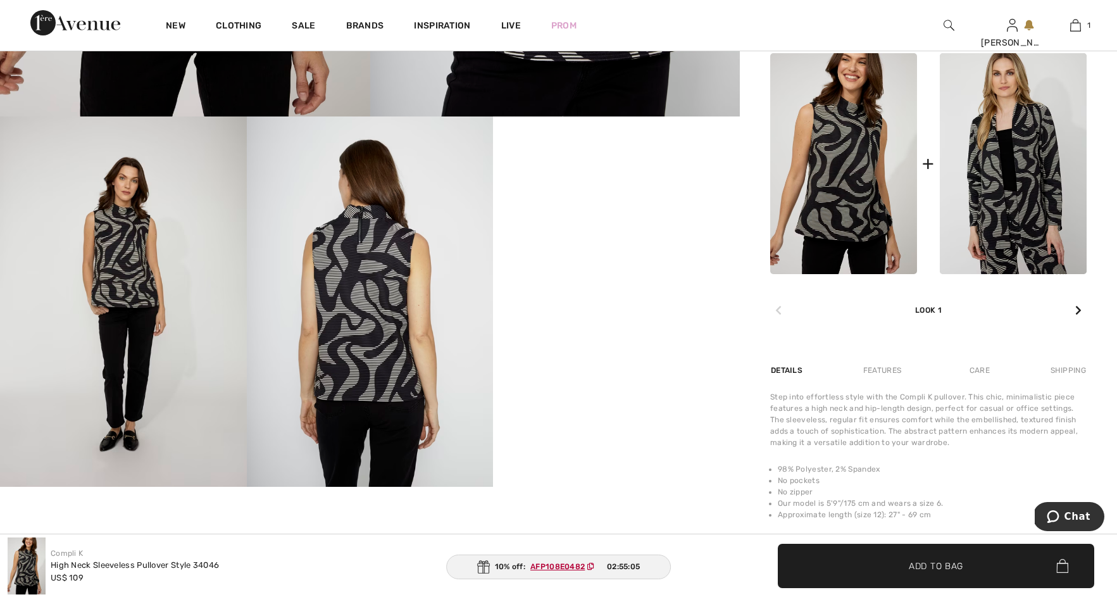
scroll to position [587, 0]
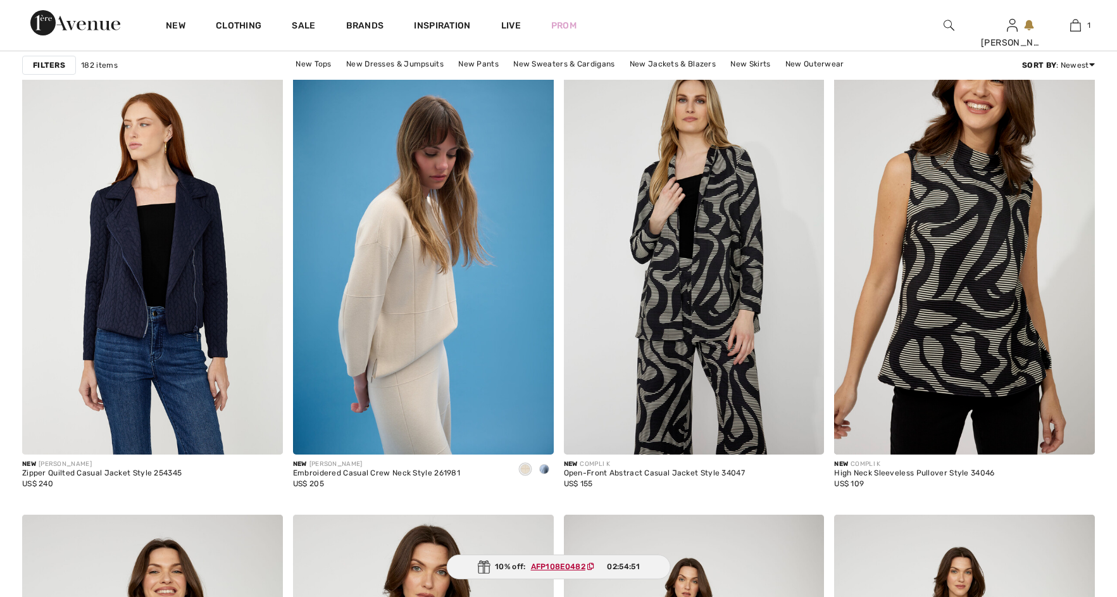
checkbox input "true"
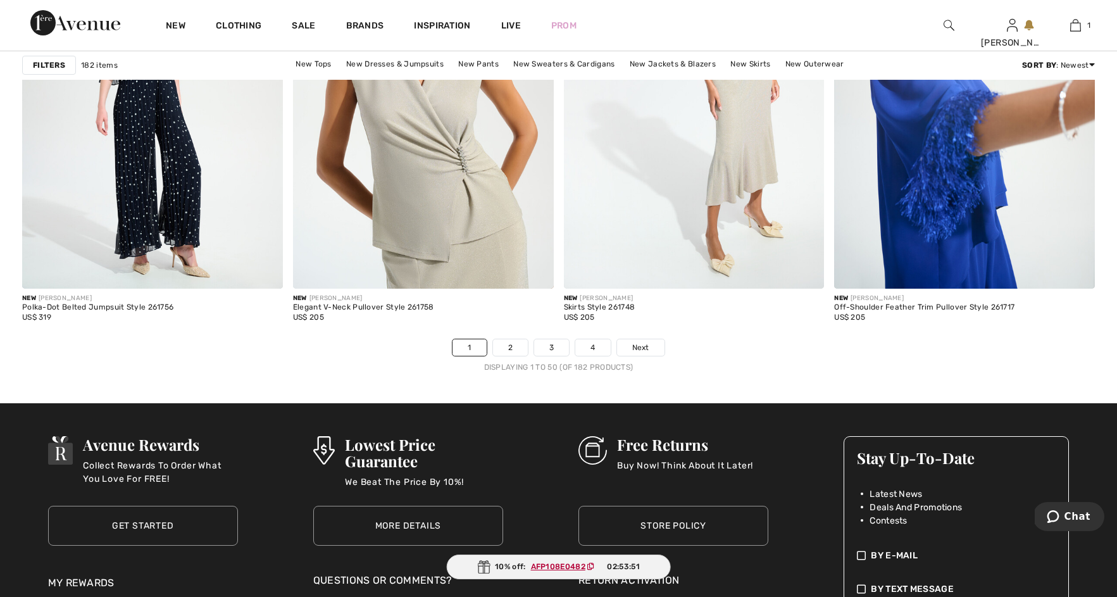
scroll to position [6876, 0]
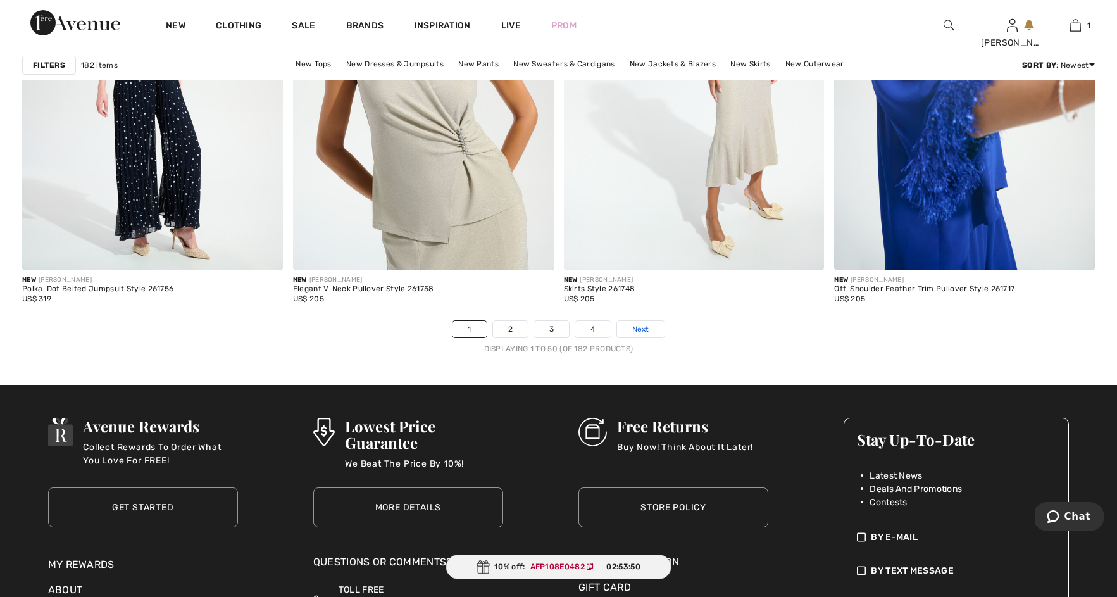
click at [629, 330] on link "Next" at bounding box center [640, 329] width 47 height 16
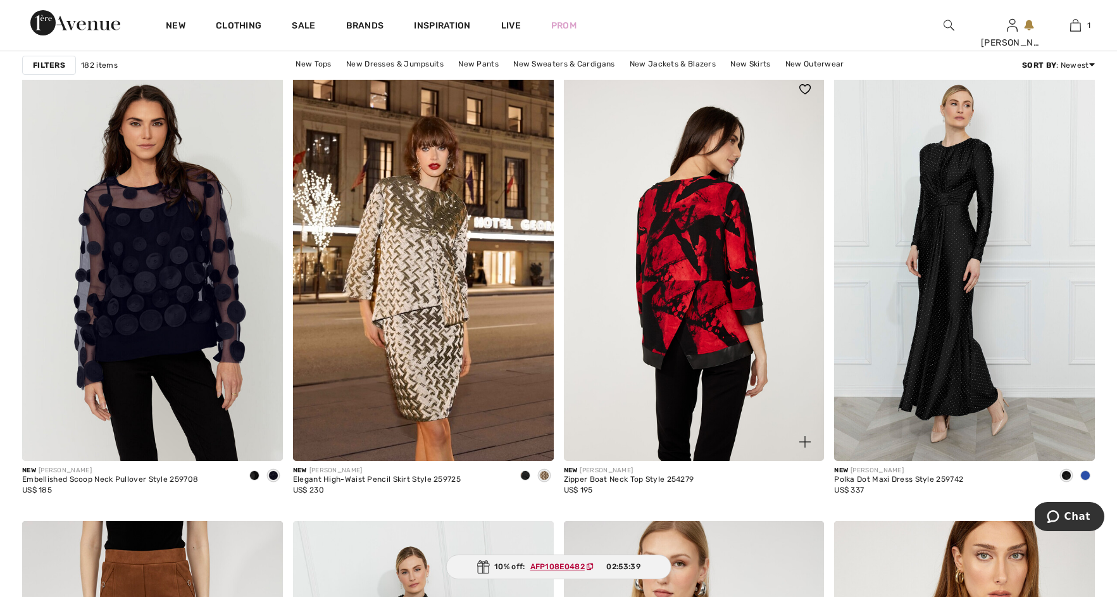
scroll to position [1138, 0]
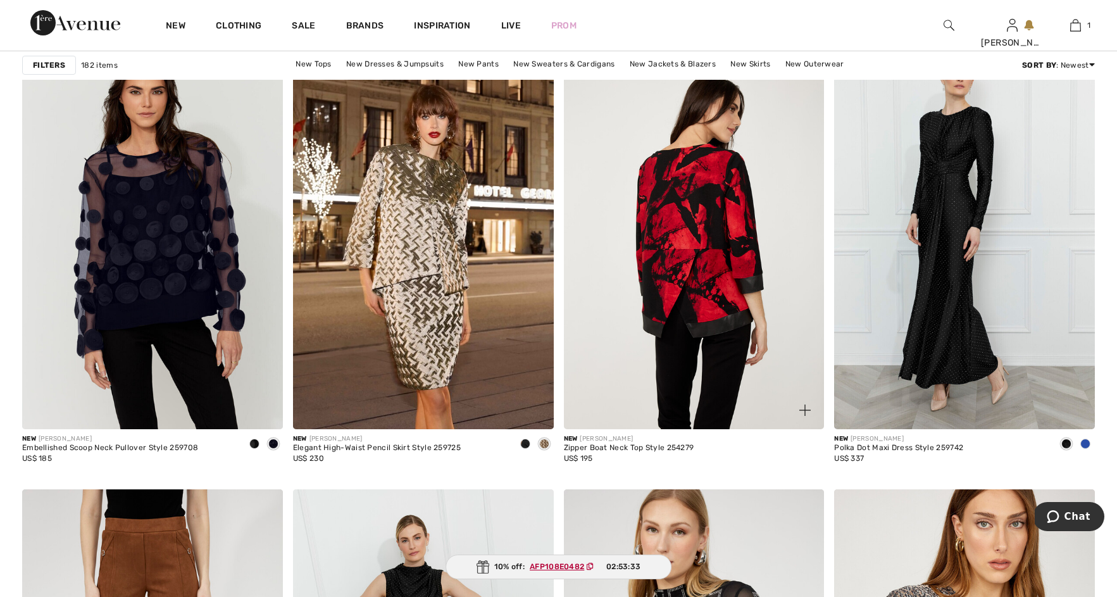
click at [694, 325] on img at bounding box center [694, 234] width 261 height 391
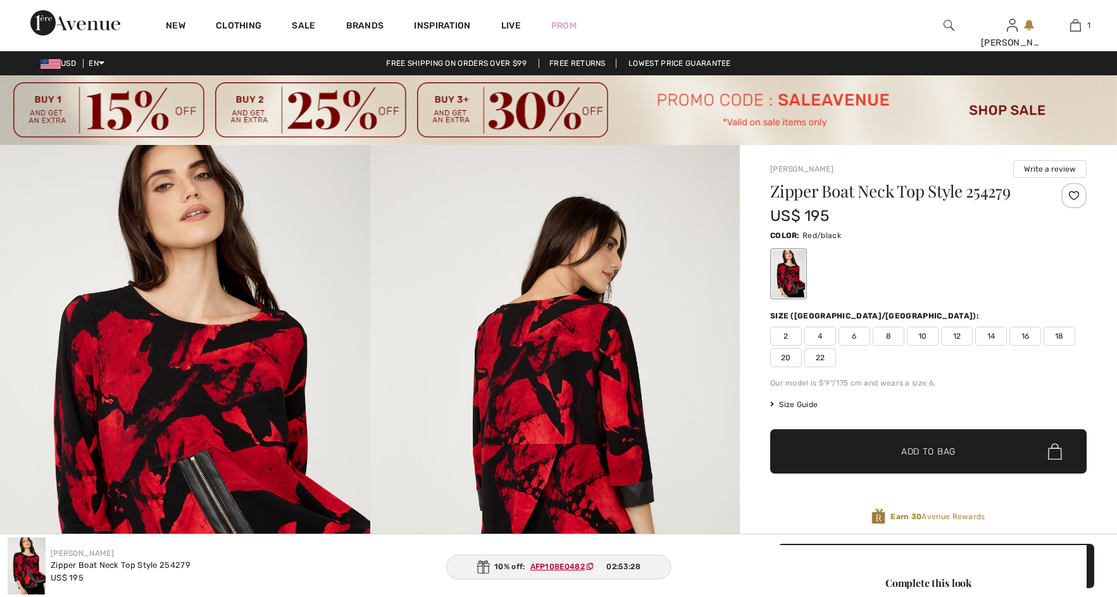
click at [1029, 341] on span "16" at bounding box center [1025, 336] width 32 height 19
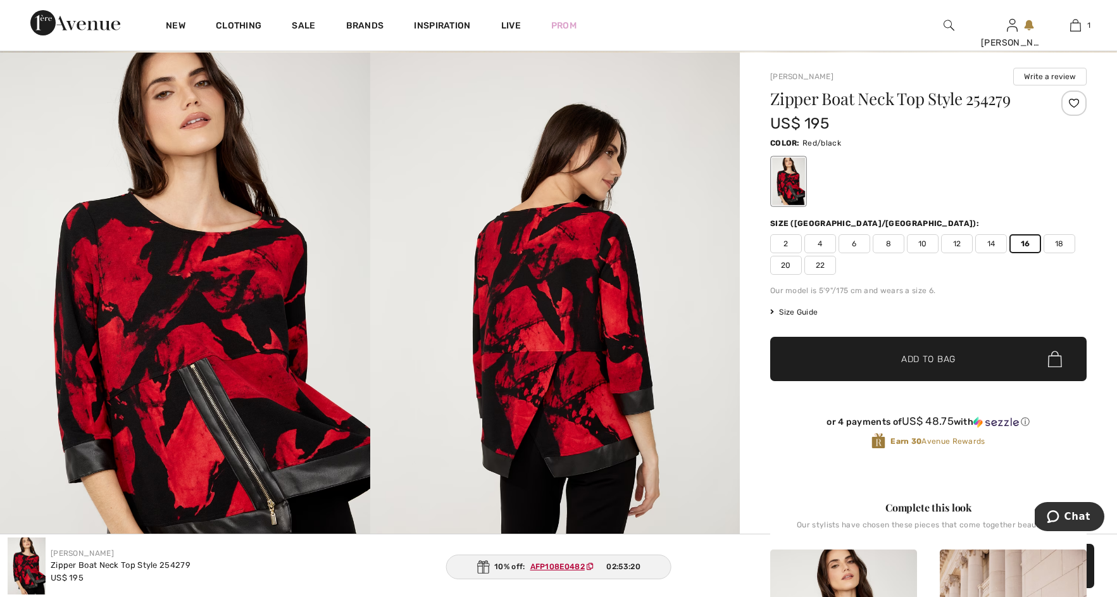
scroll to position [85, 0]
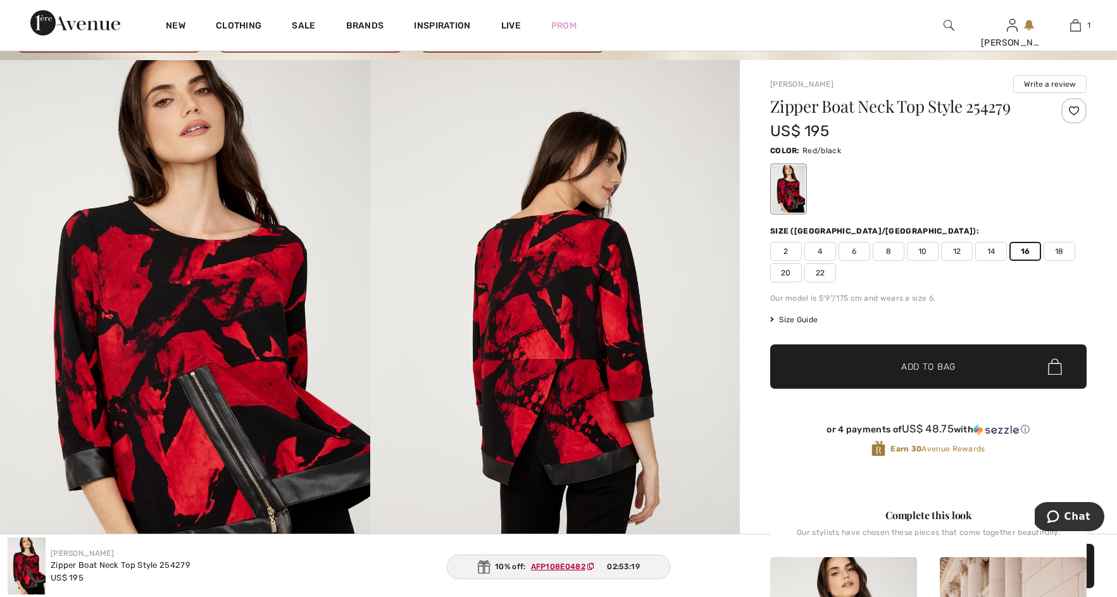
click at [901, 362] on span "✔ Added to Bag" at bounding box center [909, 366] width 77 height 13
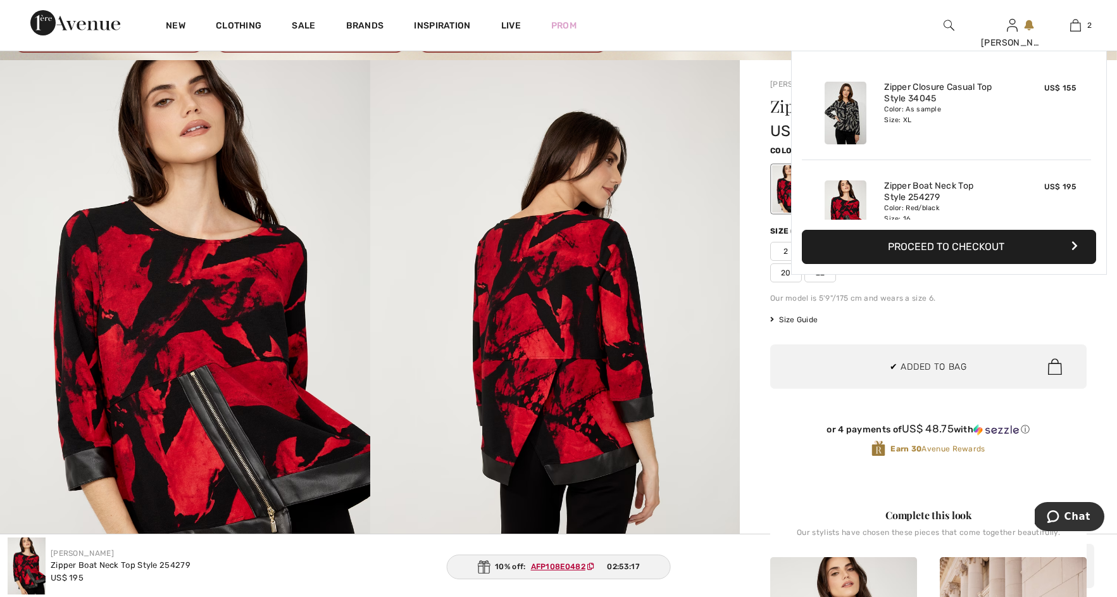
scroll to position [39, 0]
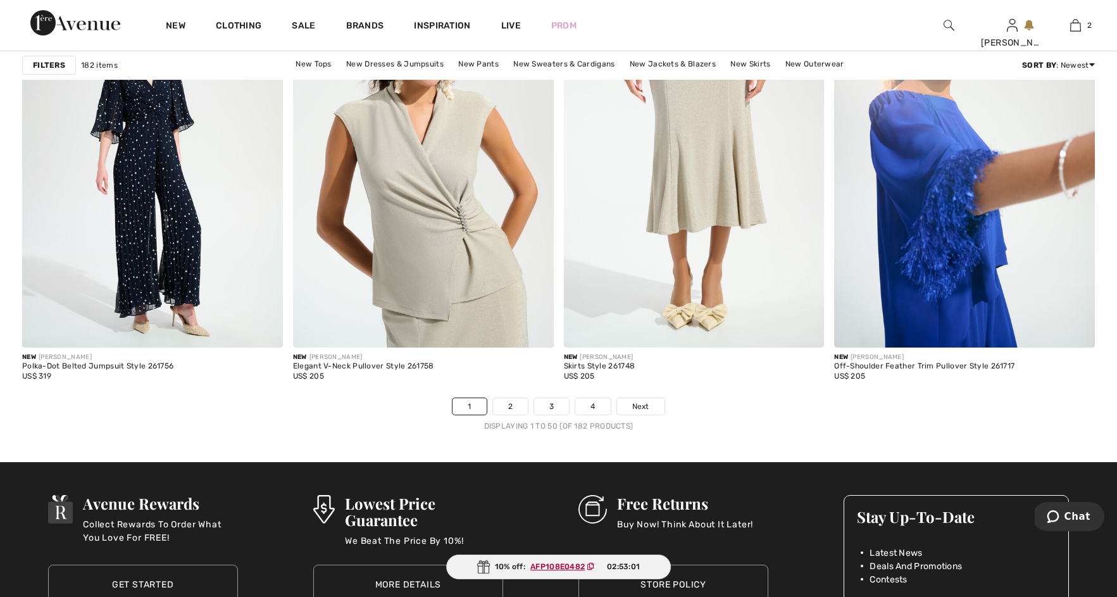
scroll to position [6857, 0]
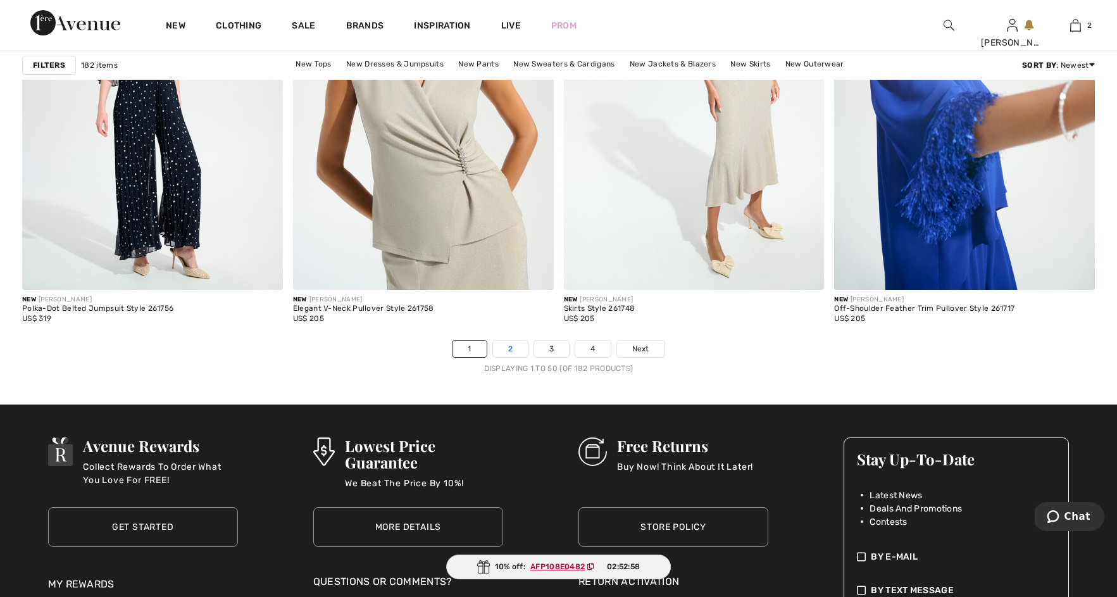
click at [511, 347] on link "2" at bounding box center [510, 348] width 35 height 16
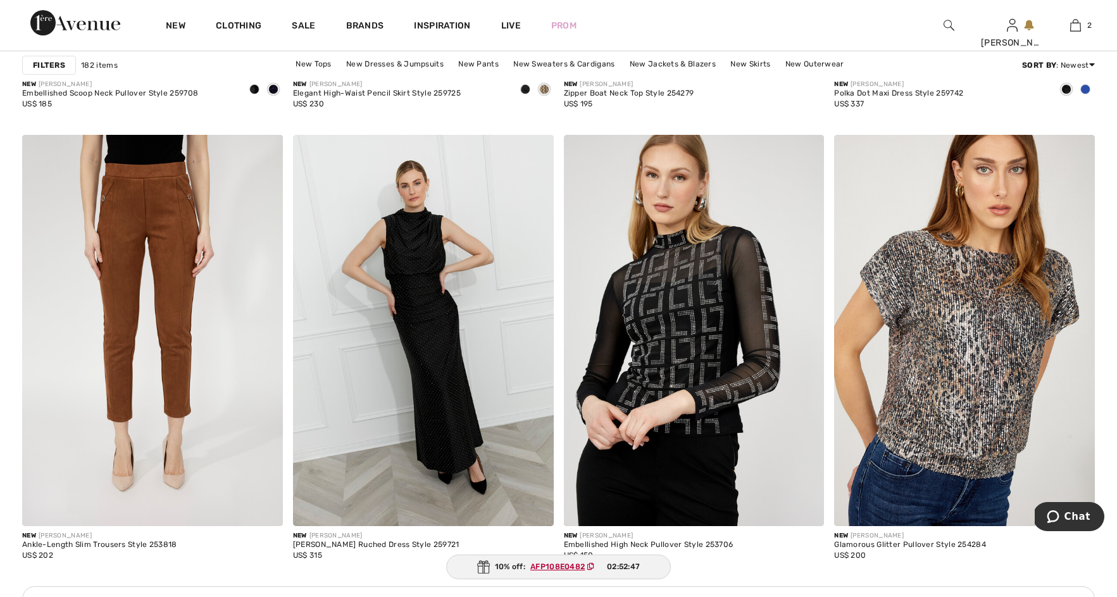
scroll to position [1494, 0]
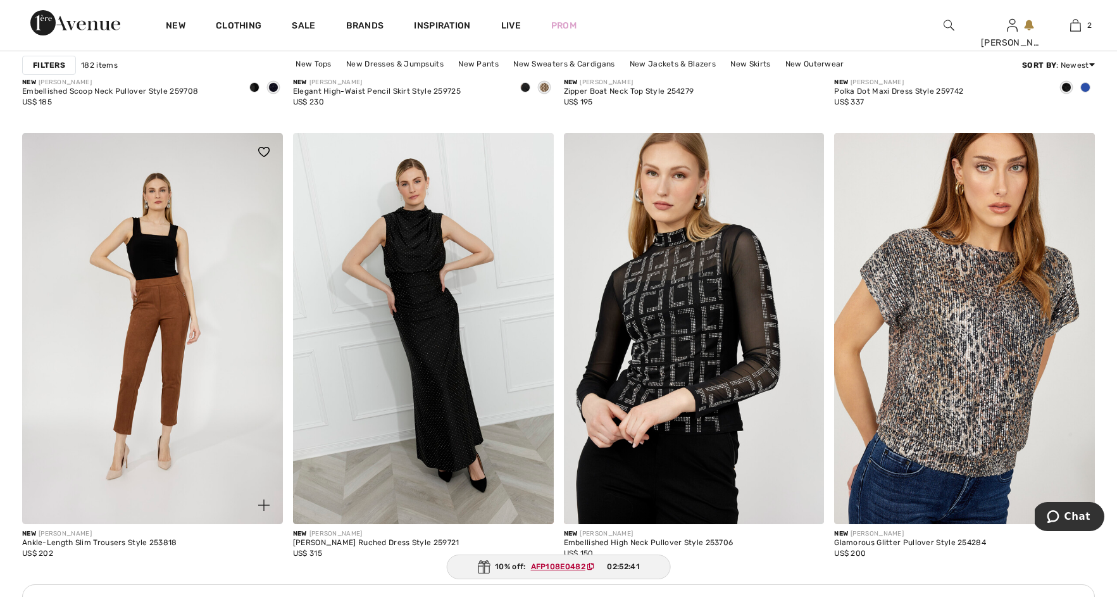
click at [142, 260] on img at bounding box center [152, 328] width 261 height 391
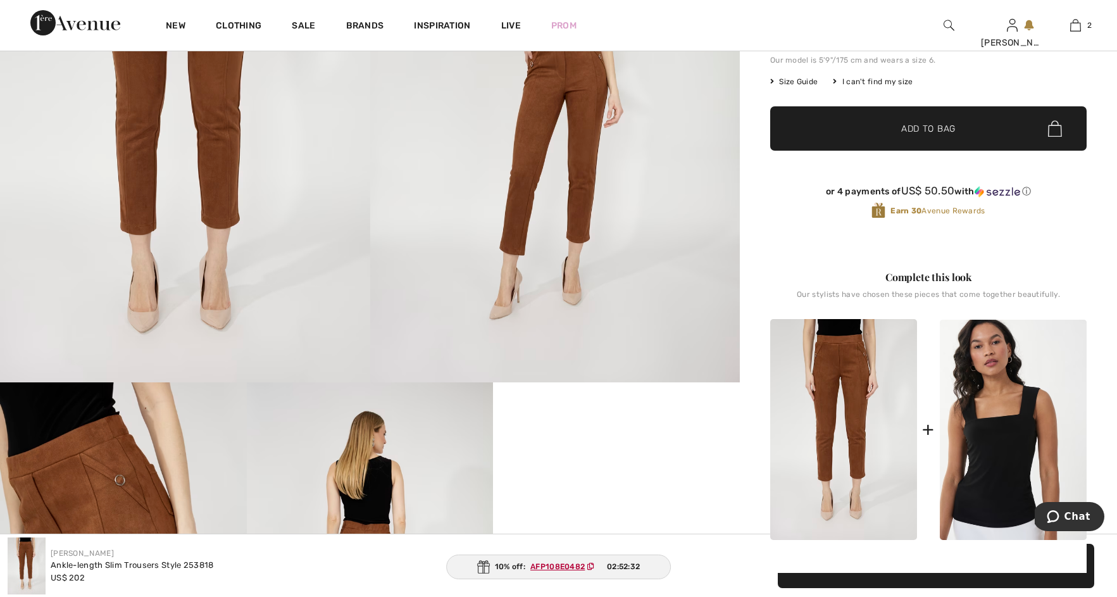
scroll to position [492, 0]
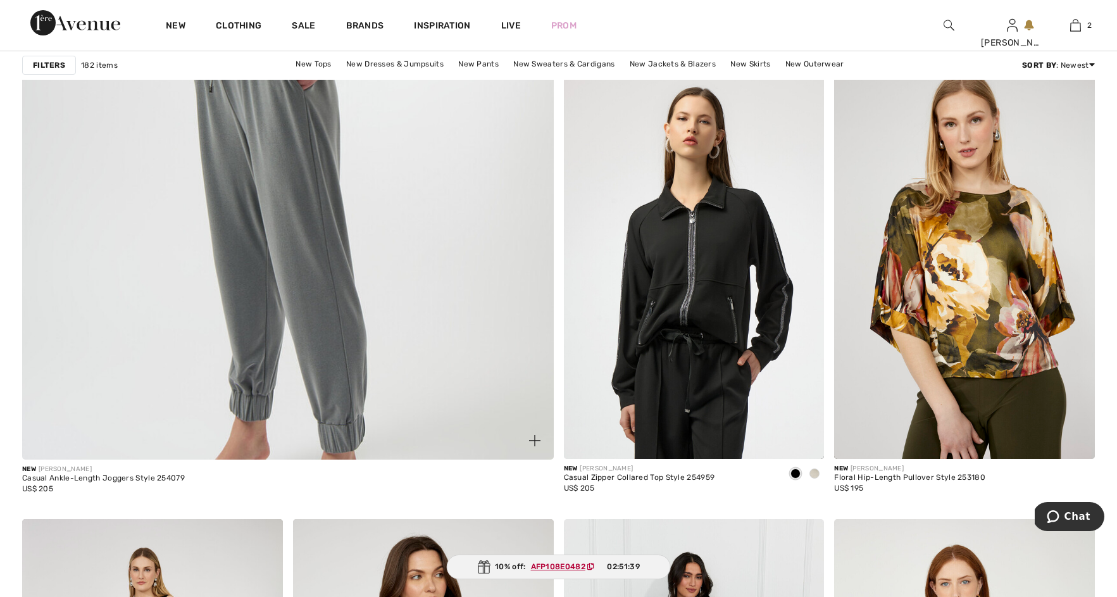
scroll to position [4189, 0]
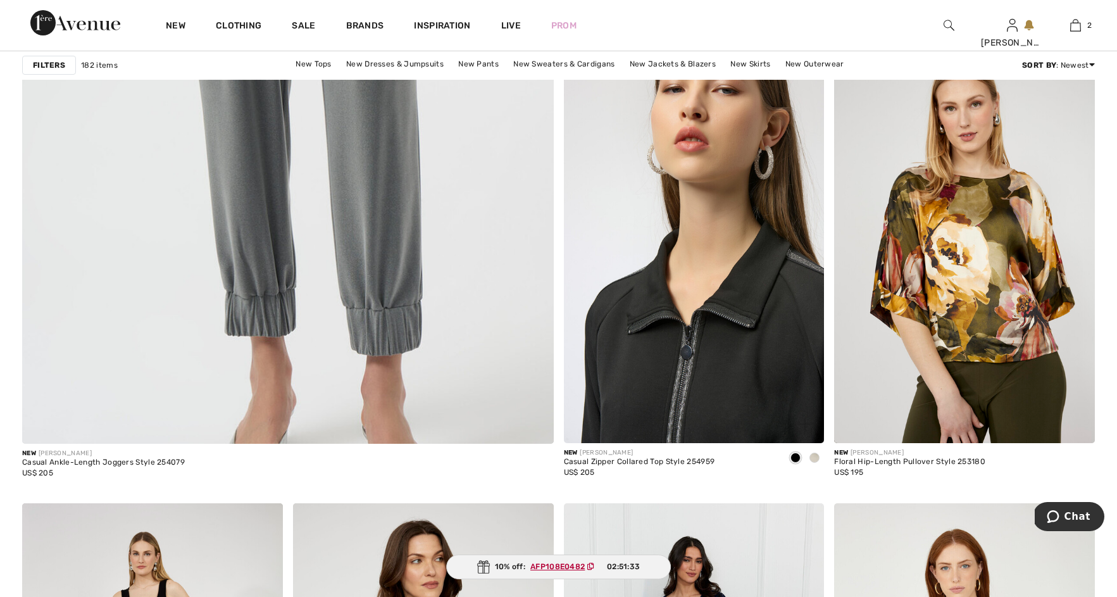
click at [715, 274] on img at bounding box center [694, 248] width 261 height 391
click at [706, 269] on img at bounding box center [694, 248] width 261 height 391
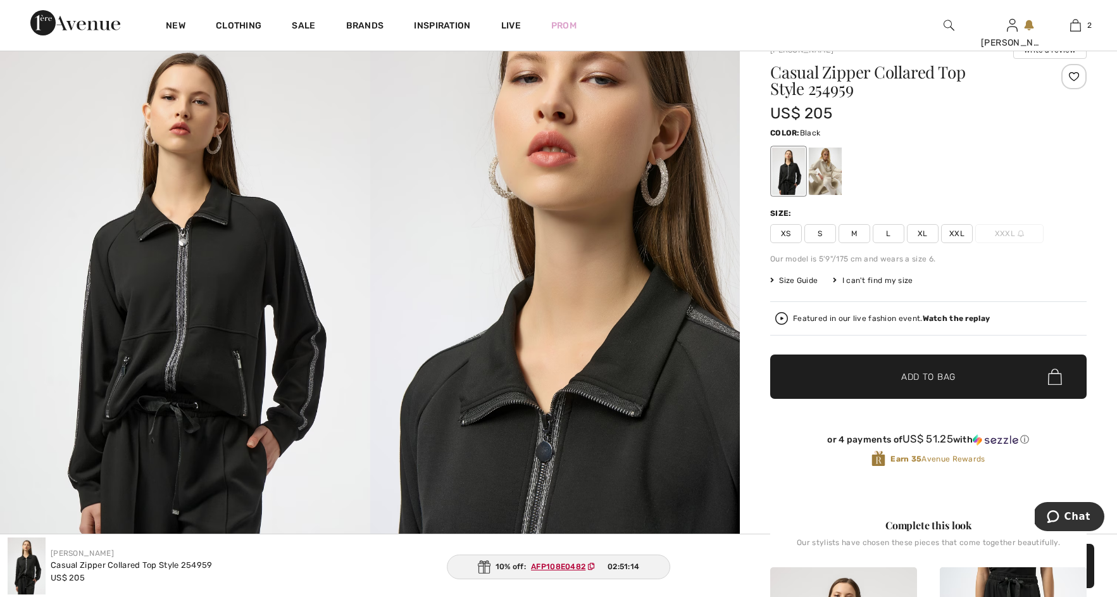
scroll to position [157, 0]
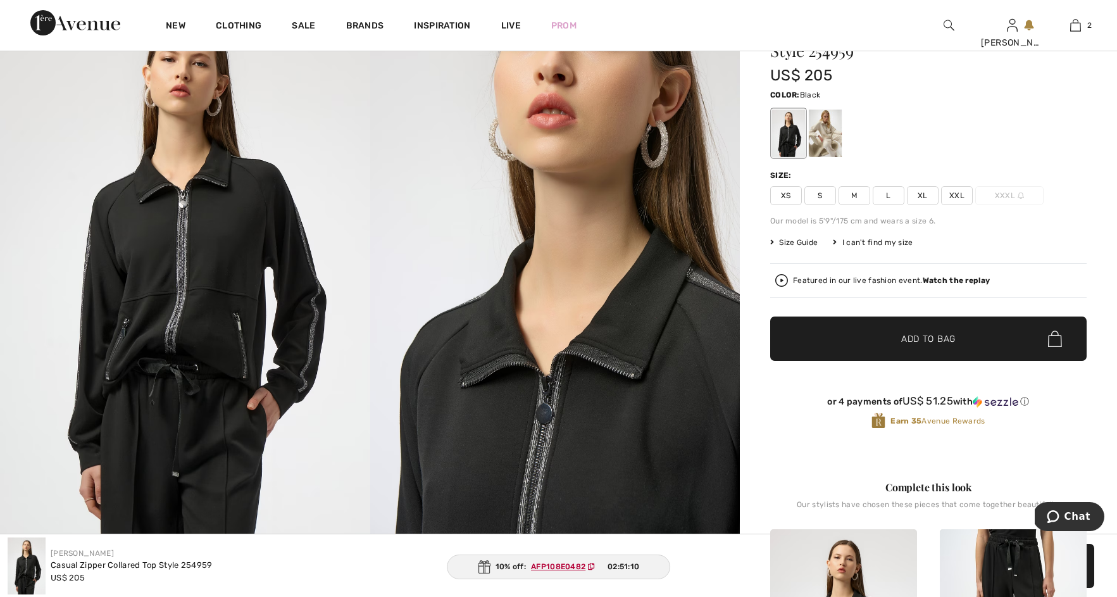
click at [921, 197] on span "XL" at bounding box center [923, 195] width 32 height 19
click at [885, 344] on span "✔ Added to Bag" at bounding box center [909, 338] width 77 height 13
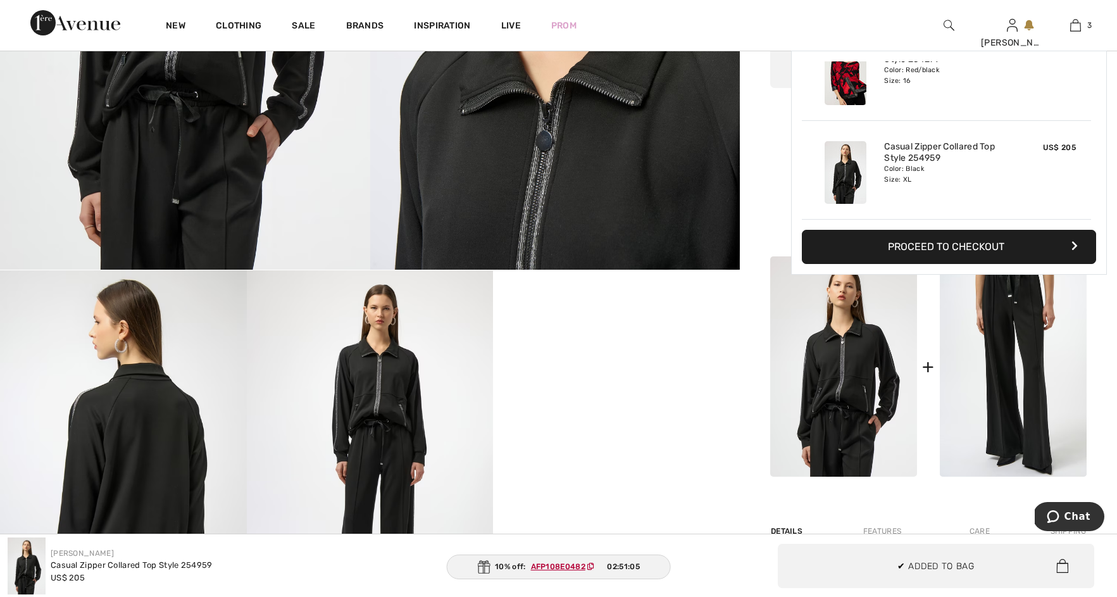
scroll to position [436, 0]
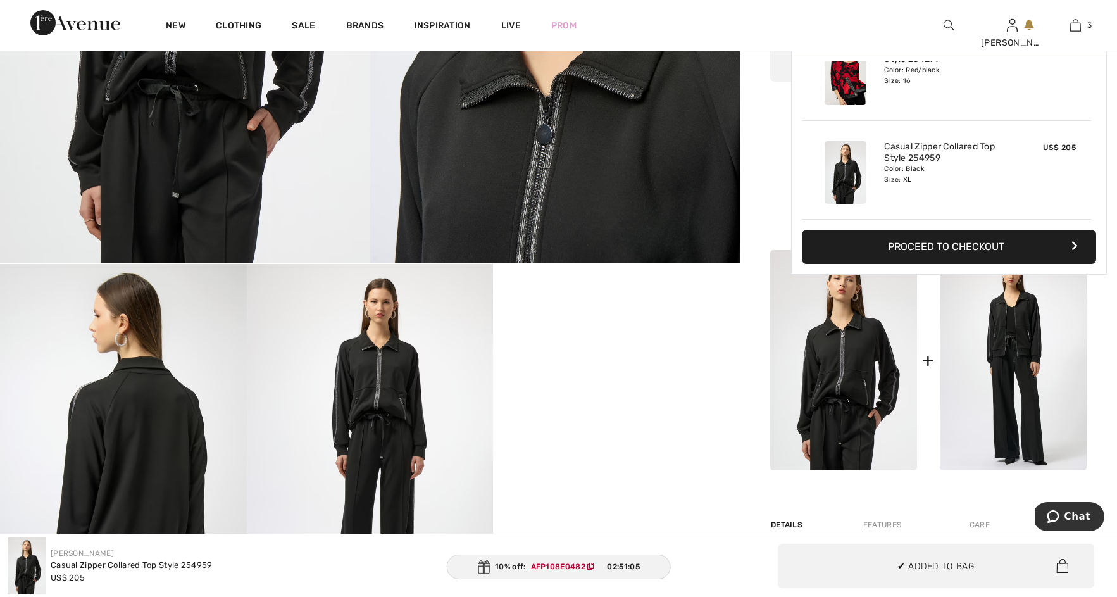
click at [1006, 349] on img at bounding box center [1013, 360] width 147 height 220
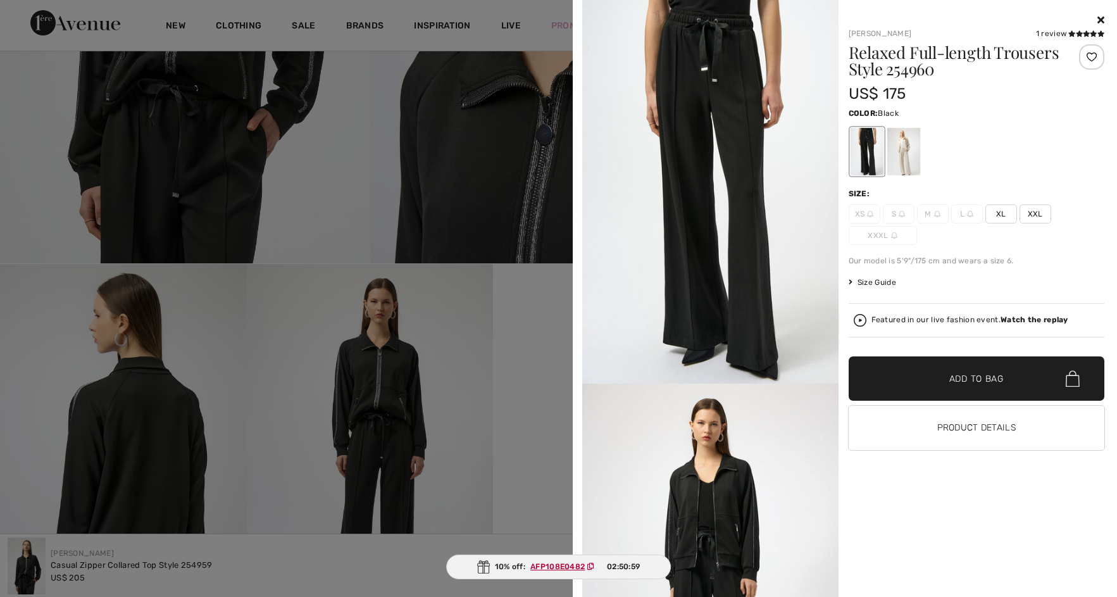
click at [999, 217] on span "XL" at bounding box center [1001, 213] width 32 height 19
click at [950, 380] on span "Add to Bag" at bounding box center [976, 378] width 54 height 13
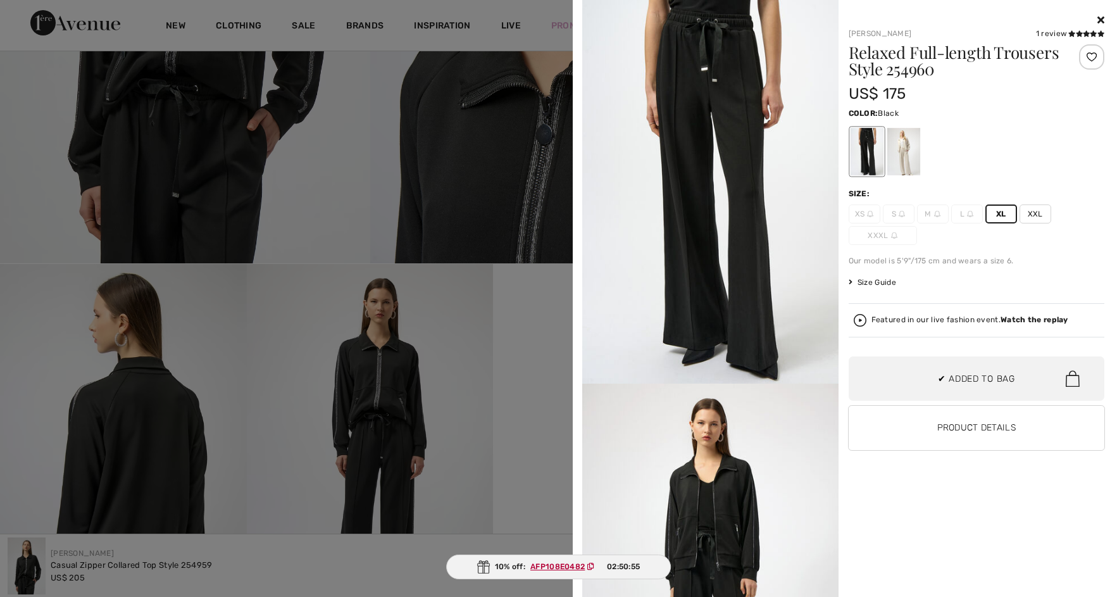
scroll to position [237, 0]
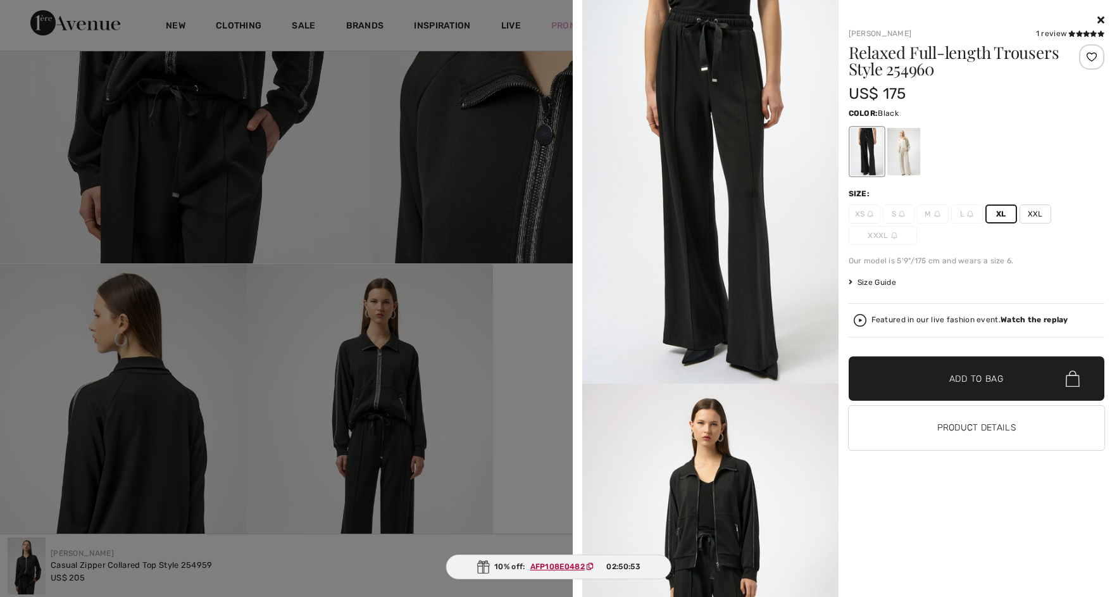
click at [1098, 16] on icon at bounding box center [1100, 20] width 7 height 10
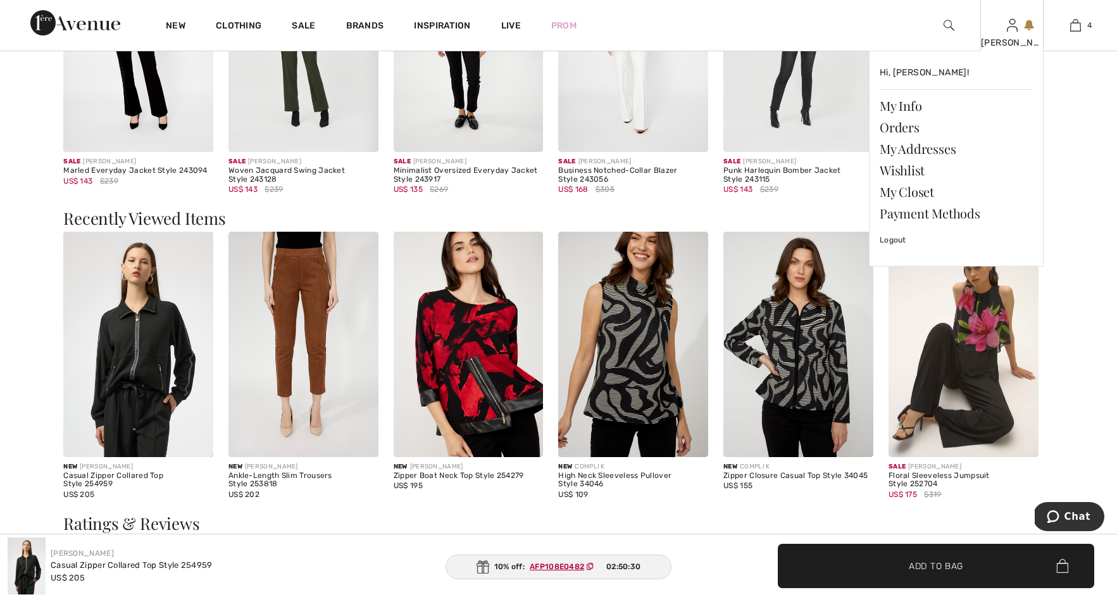
scroll to position [1873, 0]
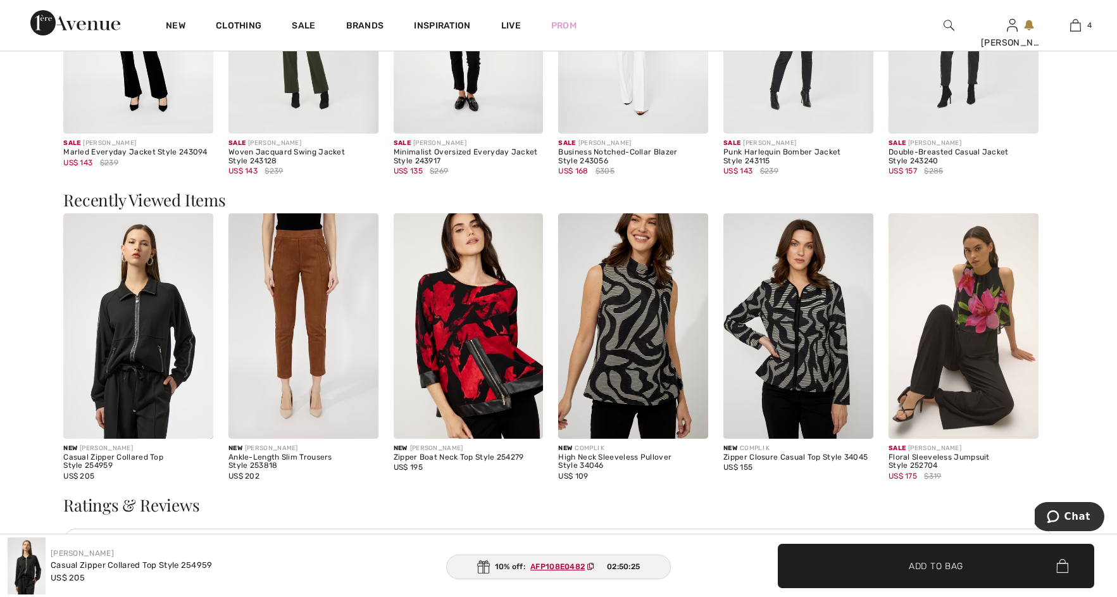
click at [615, 333] on img at bounding box center [633, 325] width 150 height 225
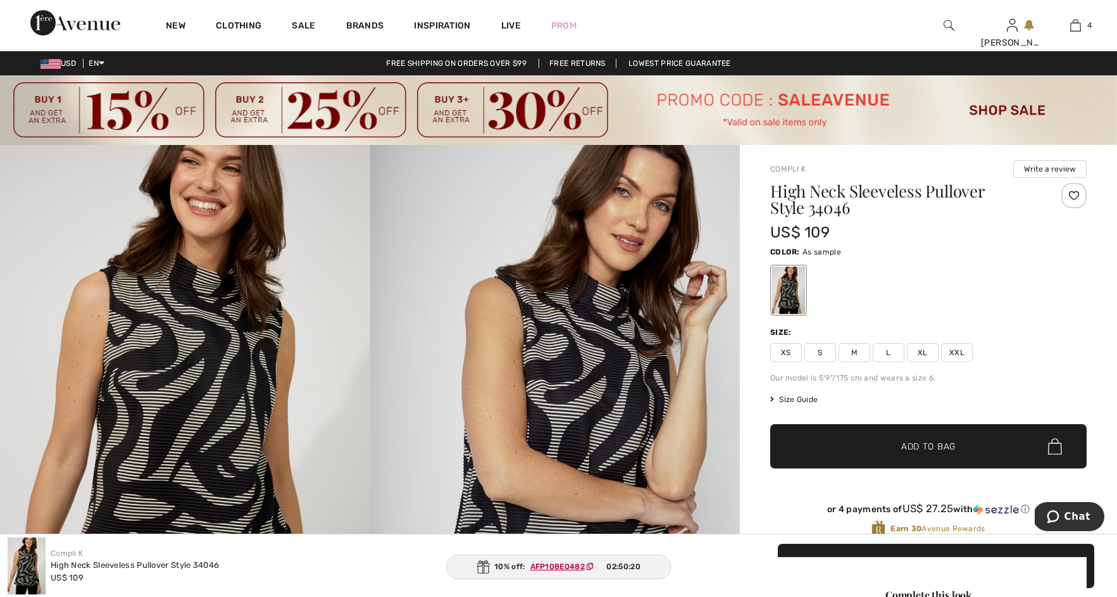
click at [925, 350] on span "XL" at bounding box center [923, 352] width 32 height 19
click at [895, 451] on span "✔ Added to Bag" at bounding box center [909, 446] width 77 height 13
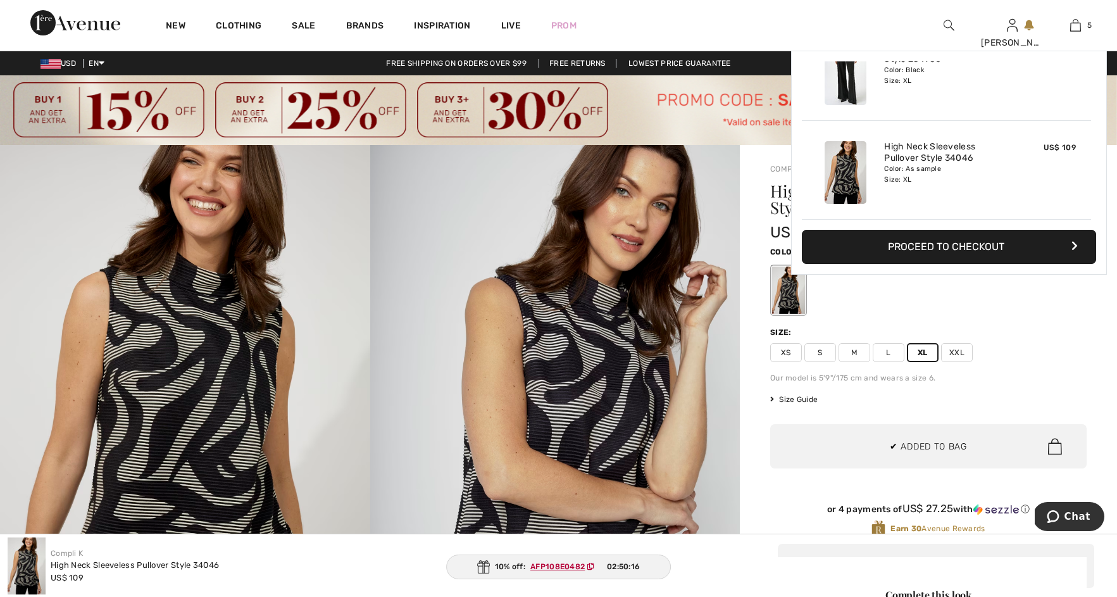
scroll to position [335, 0]
click at [935, 246] on button "Proceed to Checkout" at bounding box center [949, 247] width 294 height 34
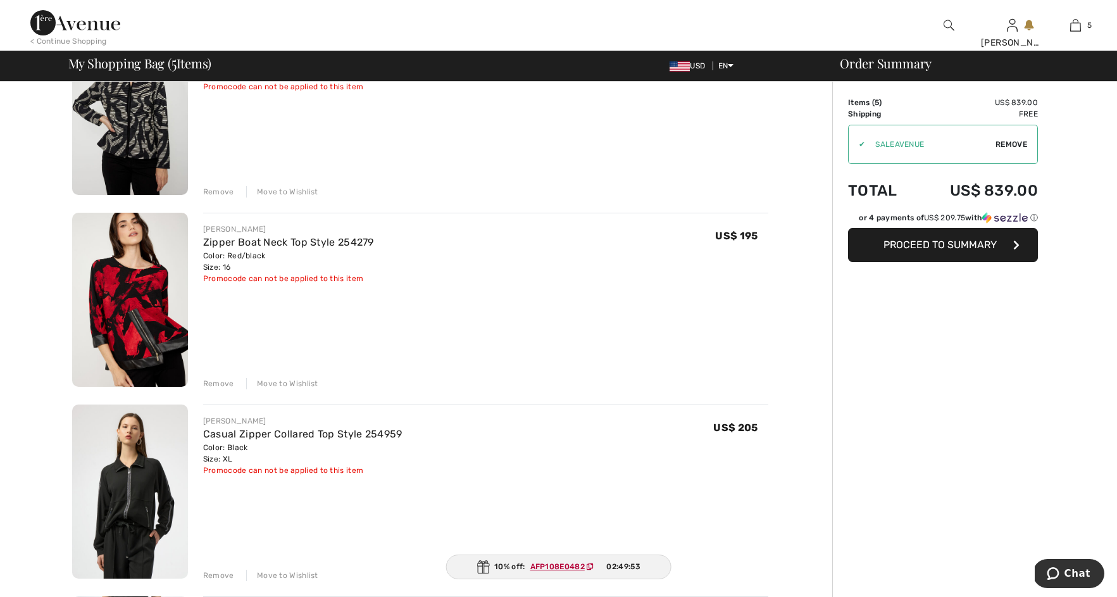
scroll to position [142, 0]
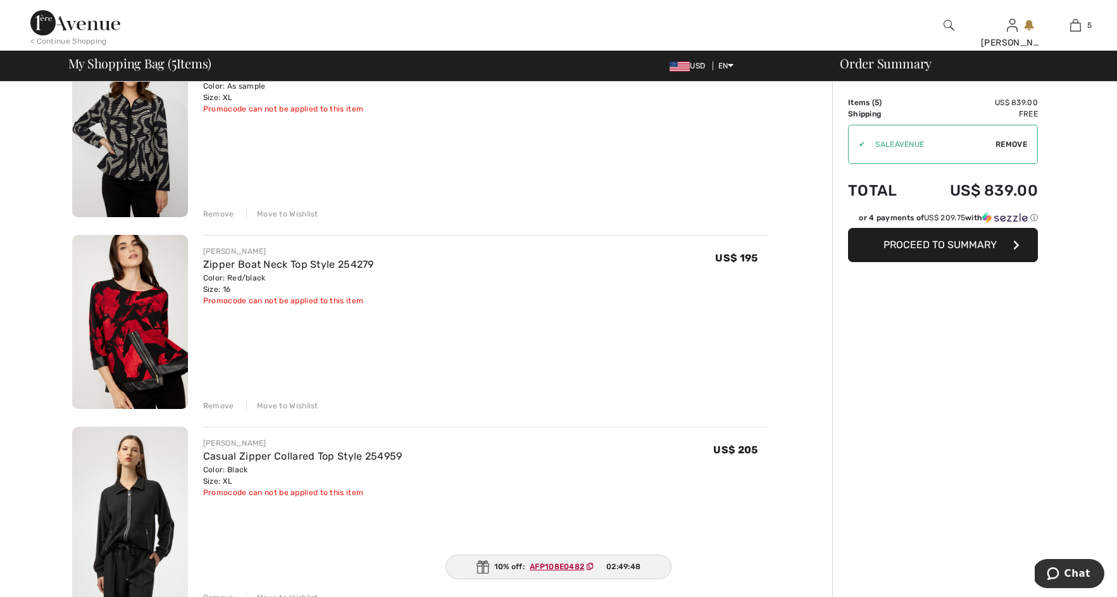
click at [588, 563] on icon at bounding box center [590, 567] width 7 height 8
click at [1003, 146] on span "Remove" at bounding box center [1011, 144] width 32 height 11
click at [935, 156] on input "TEXT" at bounding box center [926, 144] width 154 height 38
paste input "AFP108E0482"
type input "AFP108E0482"
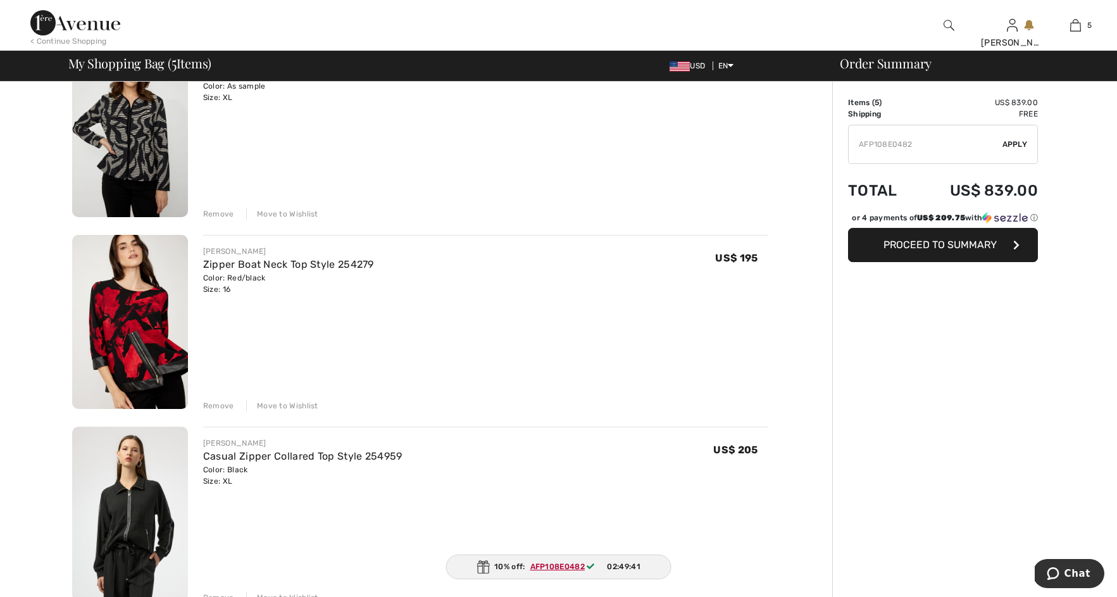
click at [1012, 146] on span "Apply" at bounding box center [1014, 144] width 25 height 11
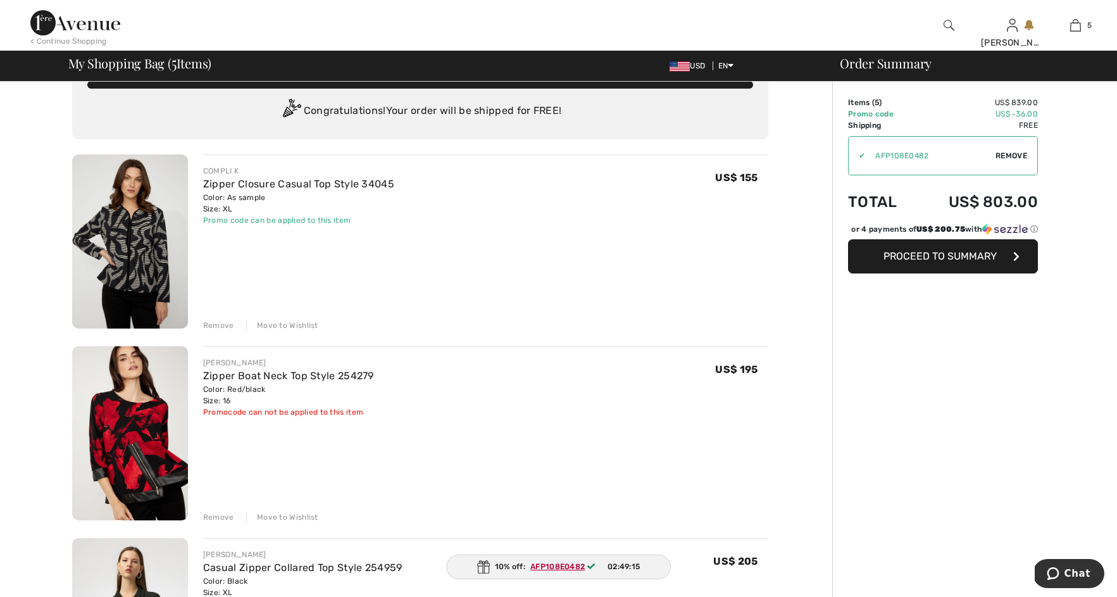
scroll to position [32, 0]
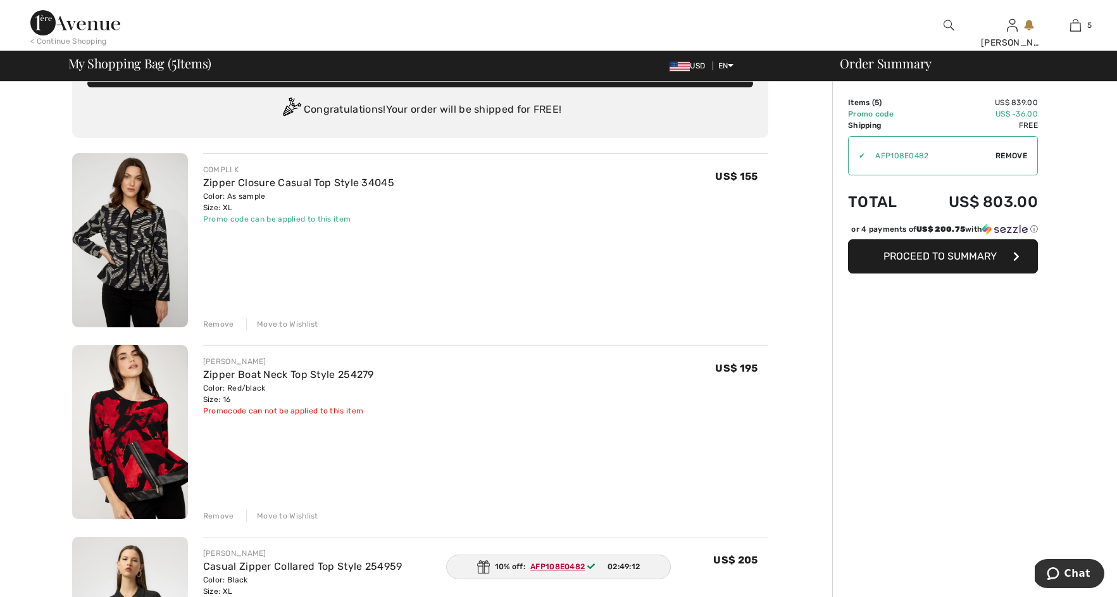
click at [209, 512] on div "Remove" at bounding box center [218, 515] width 31 height 11
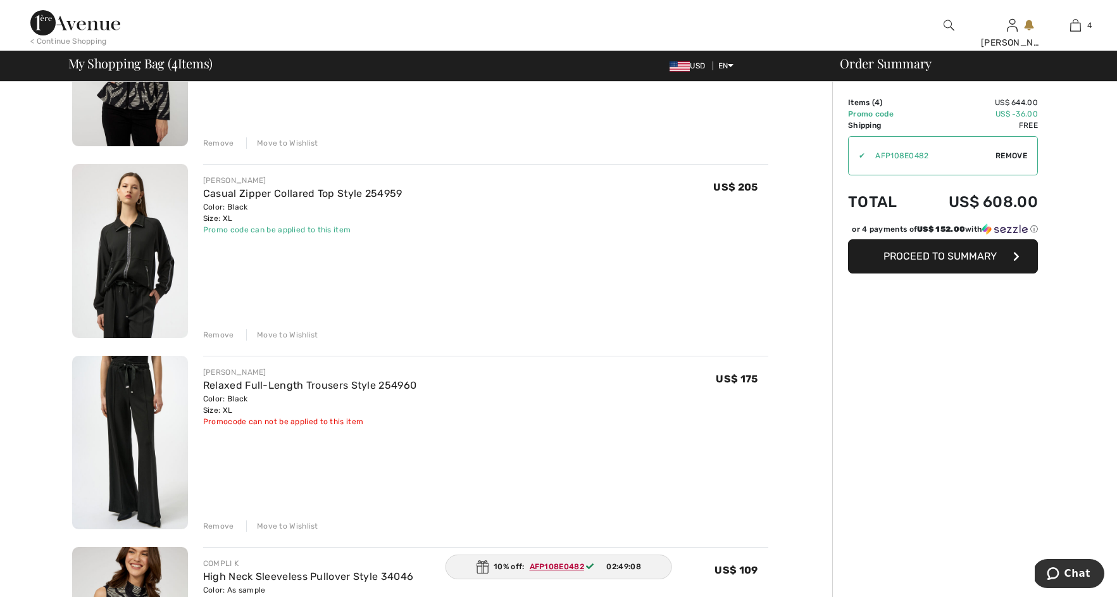
scroll to position [216, 0]
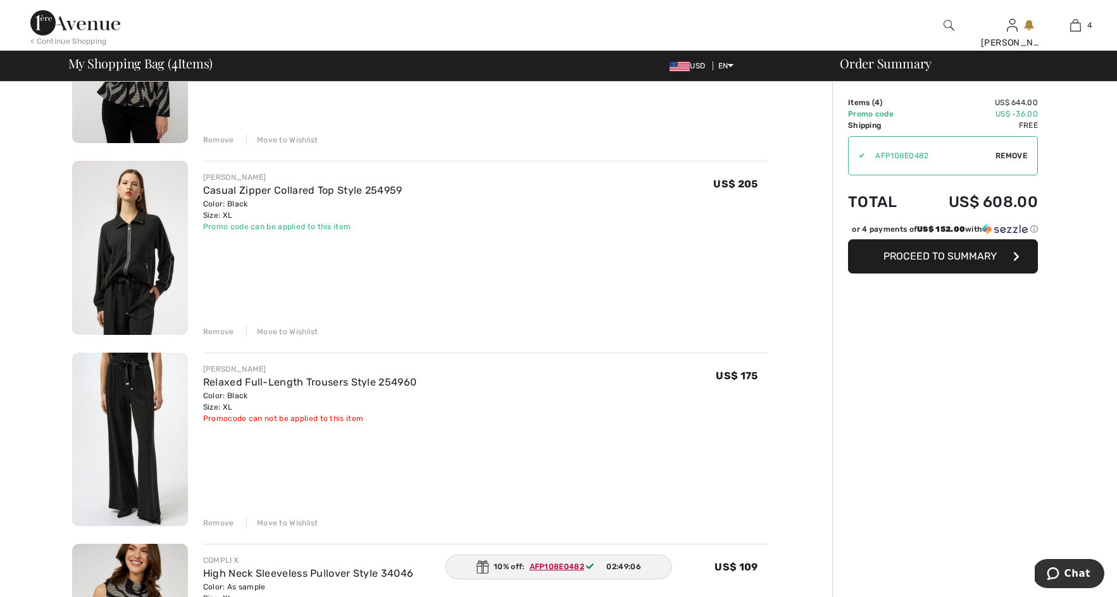
click at [222, 518] on div "Remove" at bounding box center [218, 522] width 31 height 11
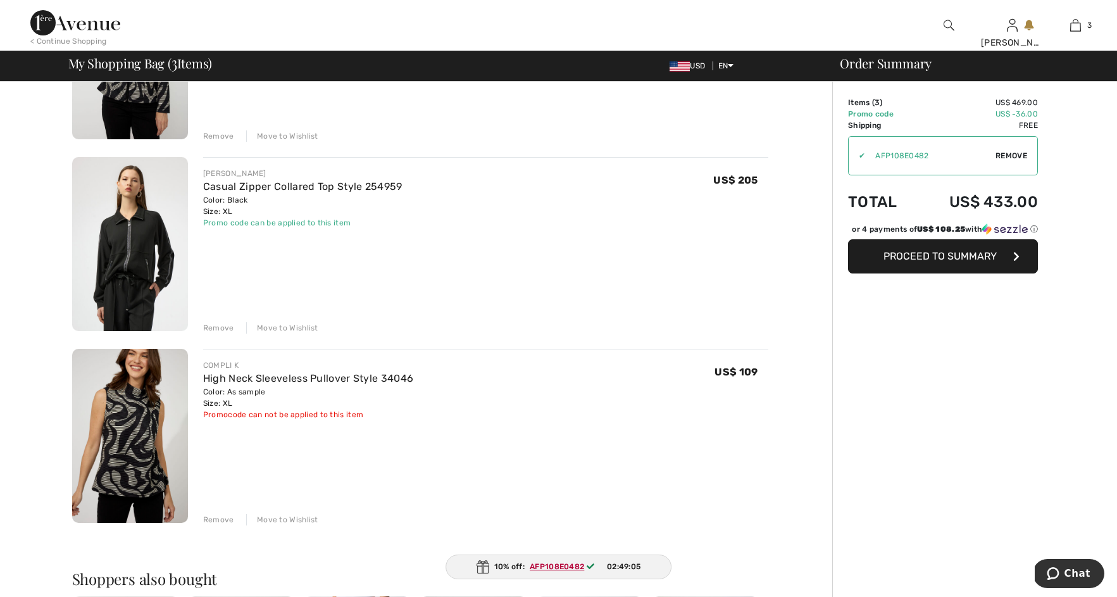
scroll to position [223, 0]
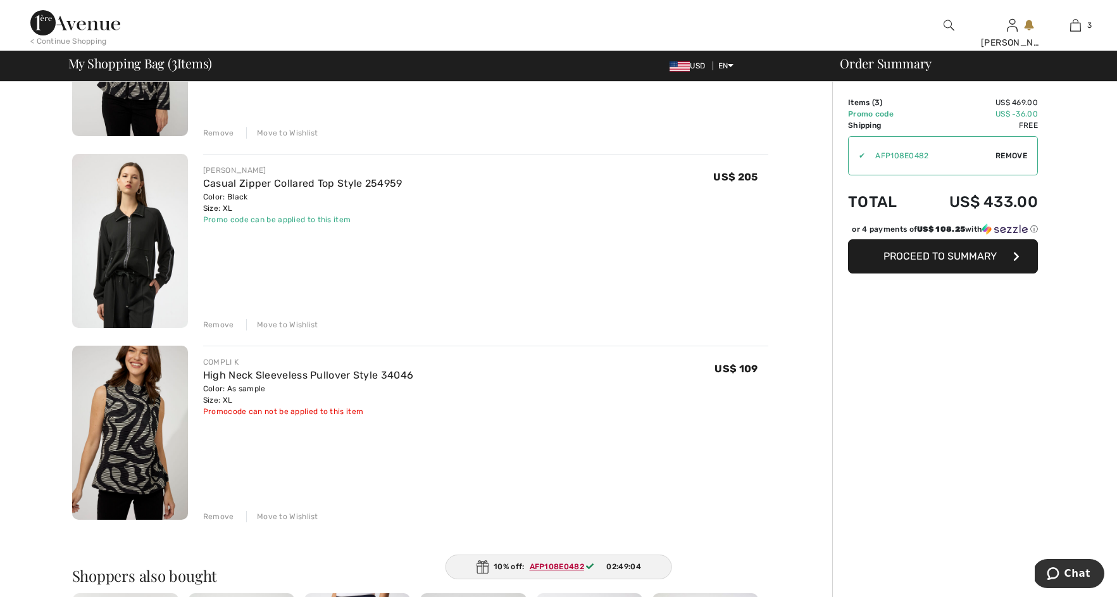
click at [218, 513] on div "Remove" at bounding box center [218, 516] width 31 height 11
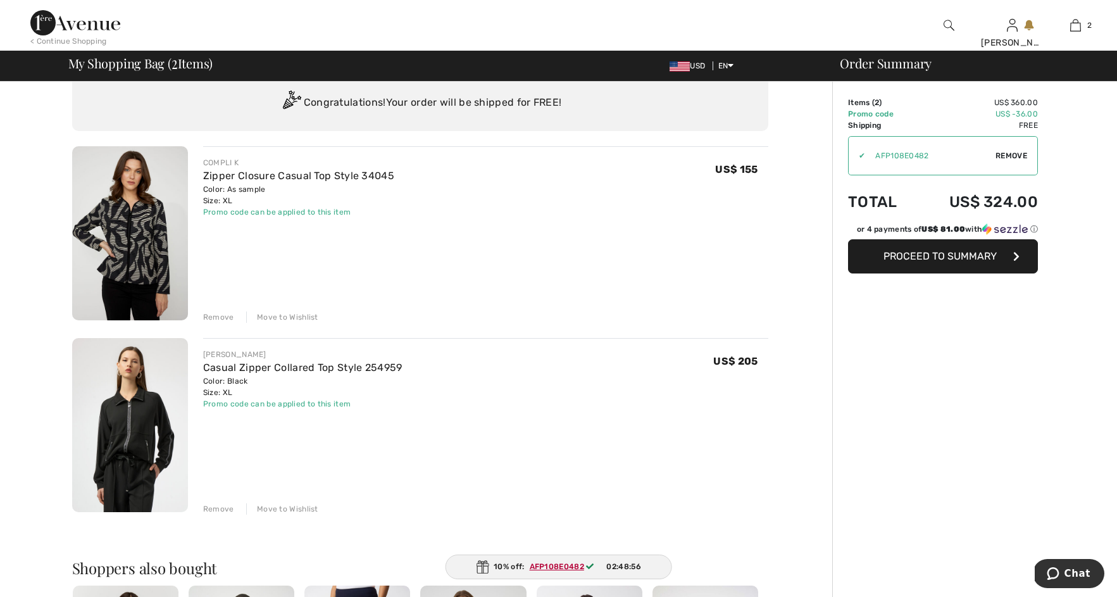
scroll to position [39, 0]
